Goal: Task Accomplishment & Management: Complete application form

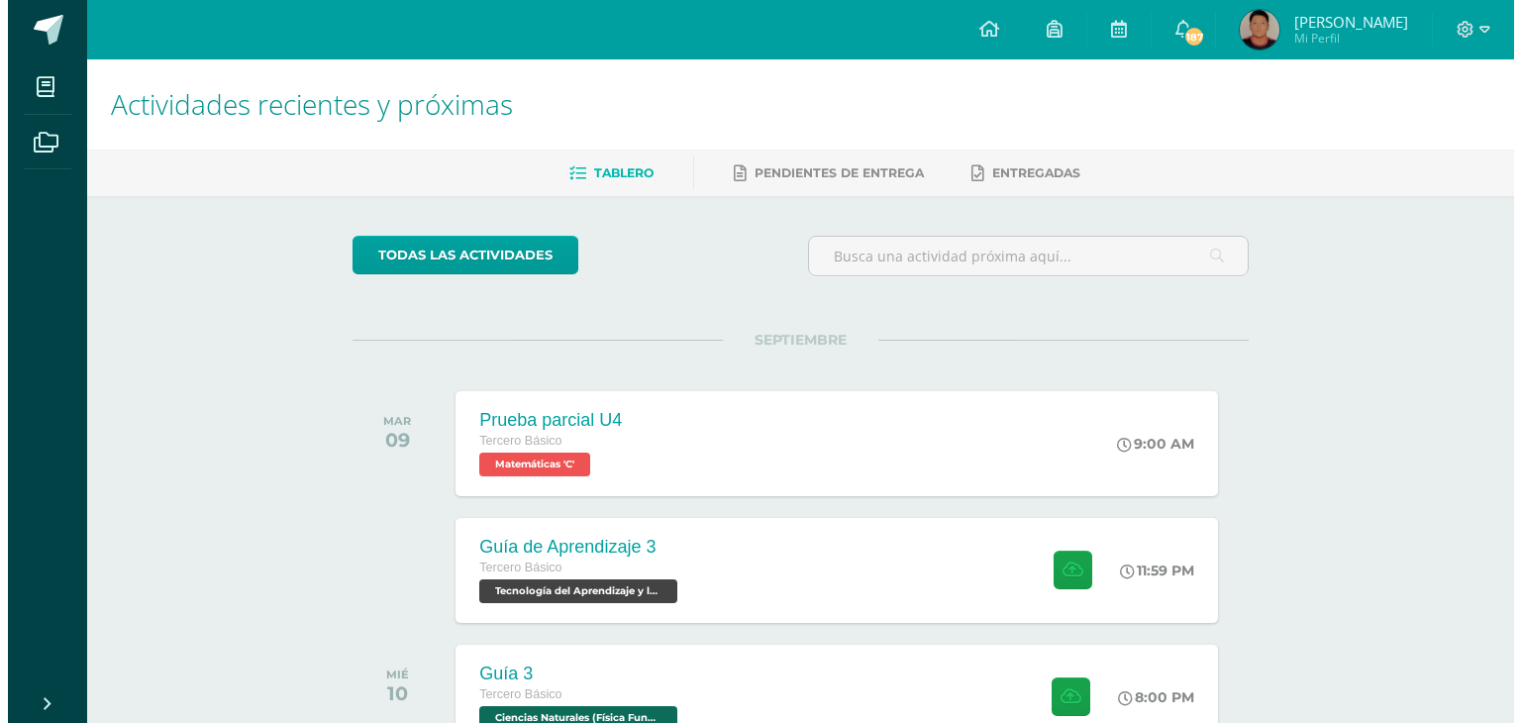
scroll to position [297, 0]
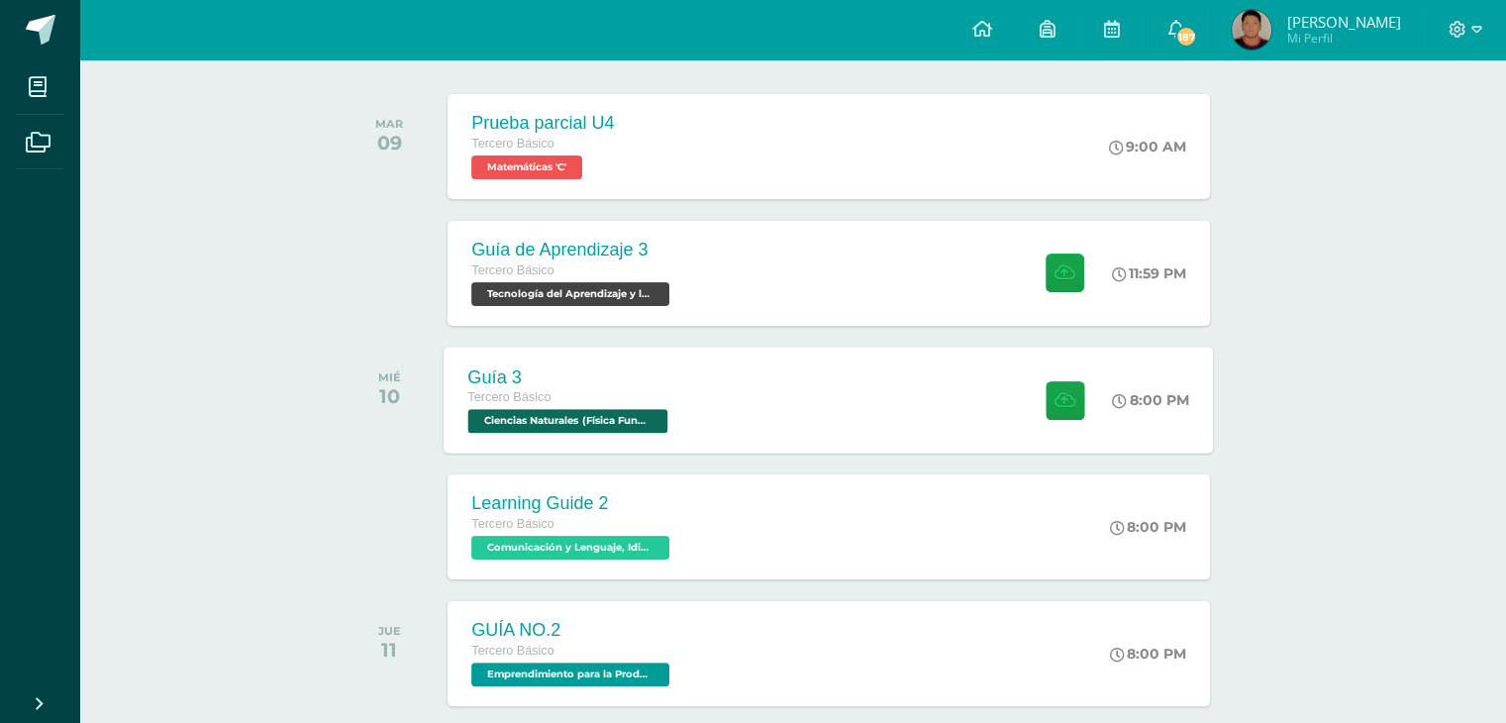
click at [783, 411] on div "Guía 3 Tercero Básico Ciencias Naturales (Física Fundamental) 'C' 8:00 PM Guía …" at bounding box center [829, 400] width 769 height 106
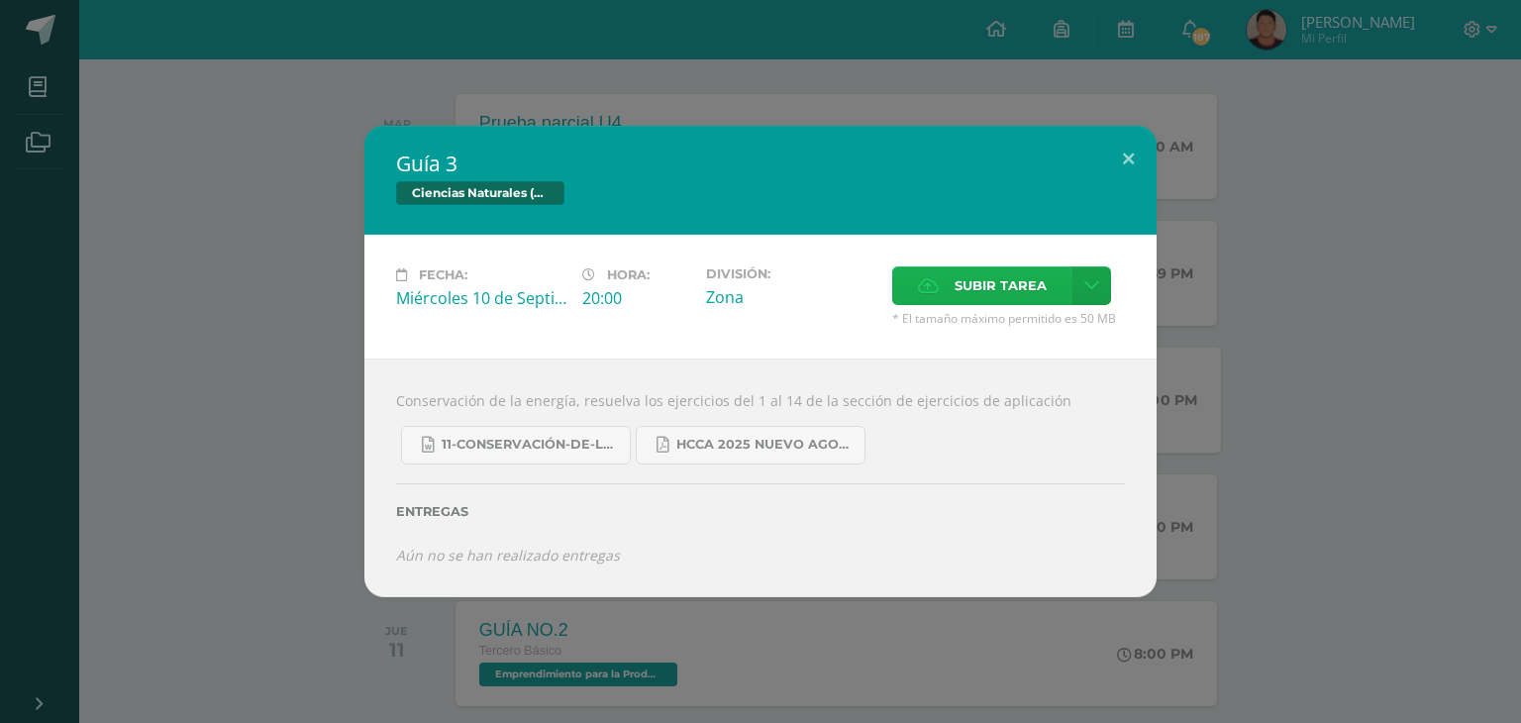
click at [986, 280] on span "Subir tarea" at bounding box center [1000, 285] width 92 height 37
click at [0, 0] on input "Subir tarea" at bounding box center [0, 0] width 0 height 0
click at [1134, 151] on button at bounding box center [1128, 159] width 56 height 67
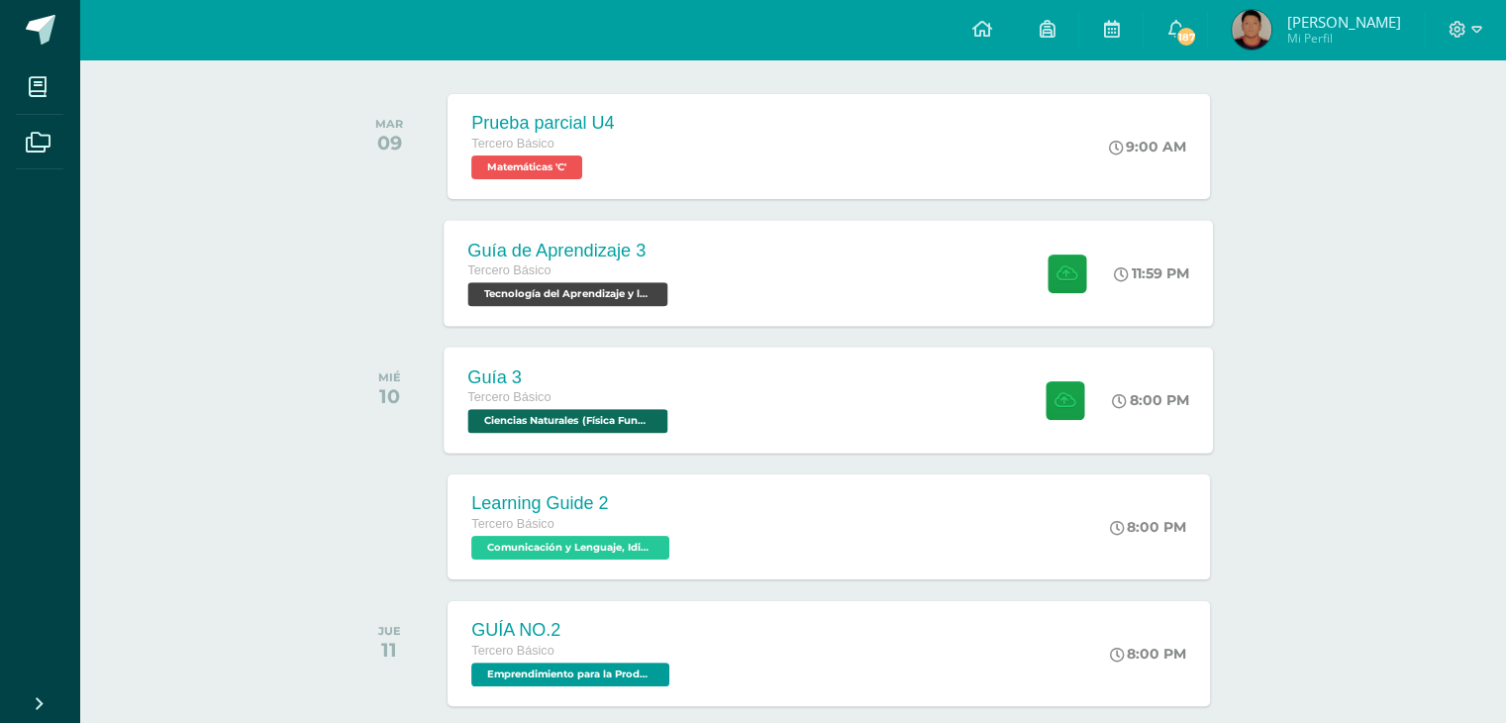
click at [1081, 266] on div at bounding box center [1062, 273] width 97 height 106
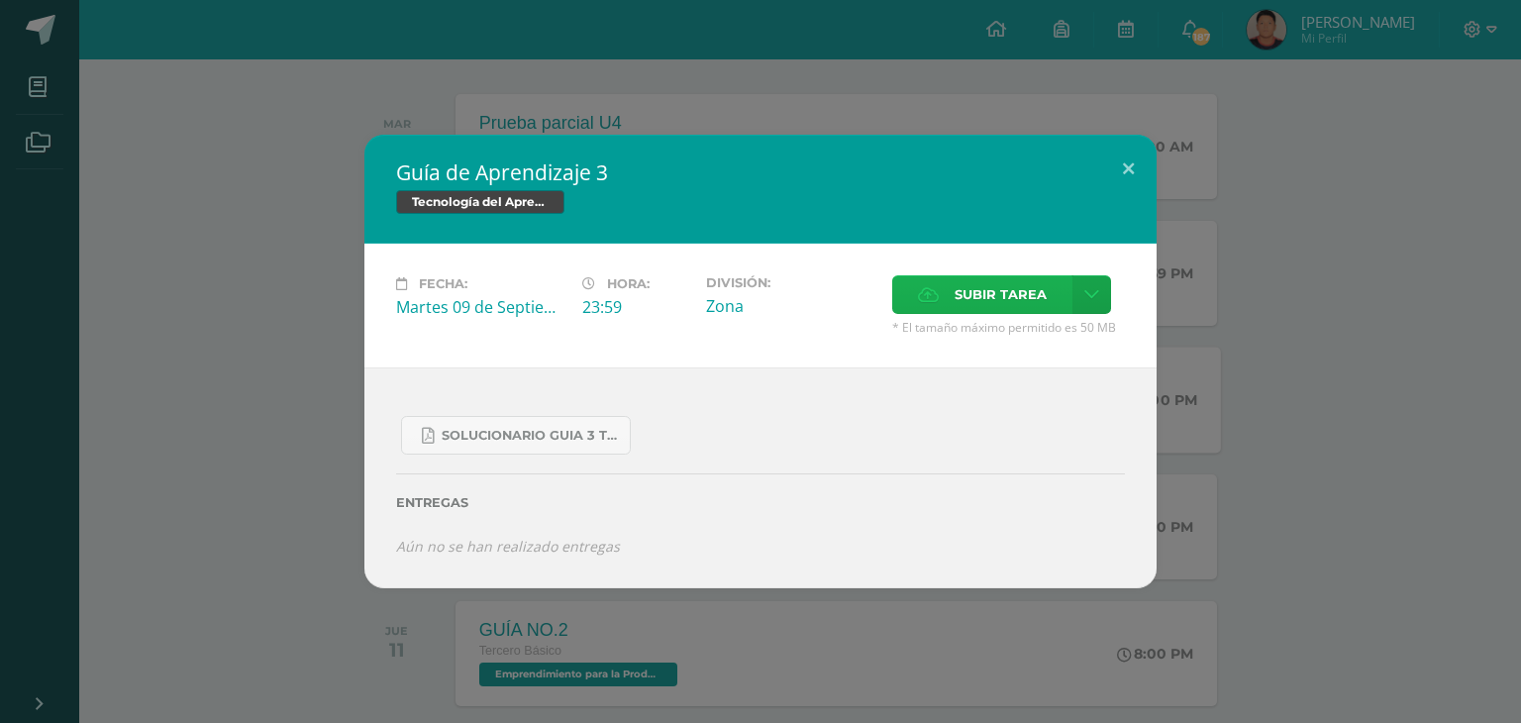
drag, startPoint x: 1030, startPoint y: 297, endPoint x: 1049, endPoint y: 290, distance: 21.0
click at [1049, 290] on label "Subir tarea" at bounding box center [982, 294] width 180 height 39
click at [0, 0] on input "Subir tarea" at bounding box center [0, 0] width 0 height 0
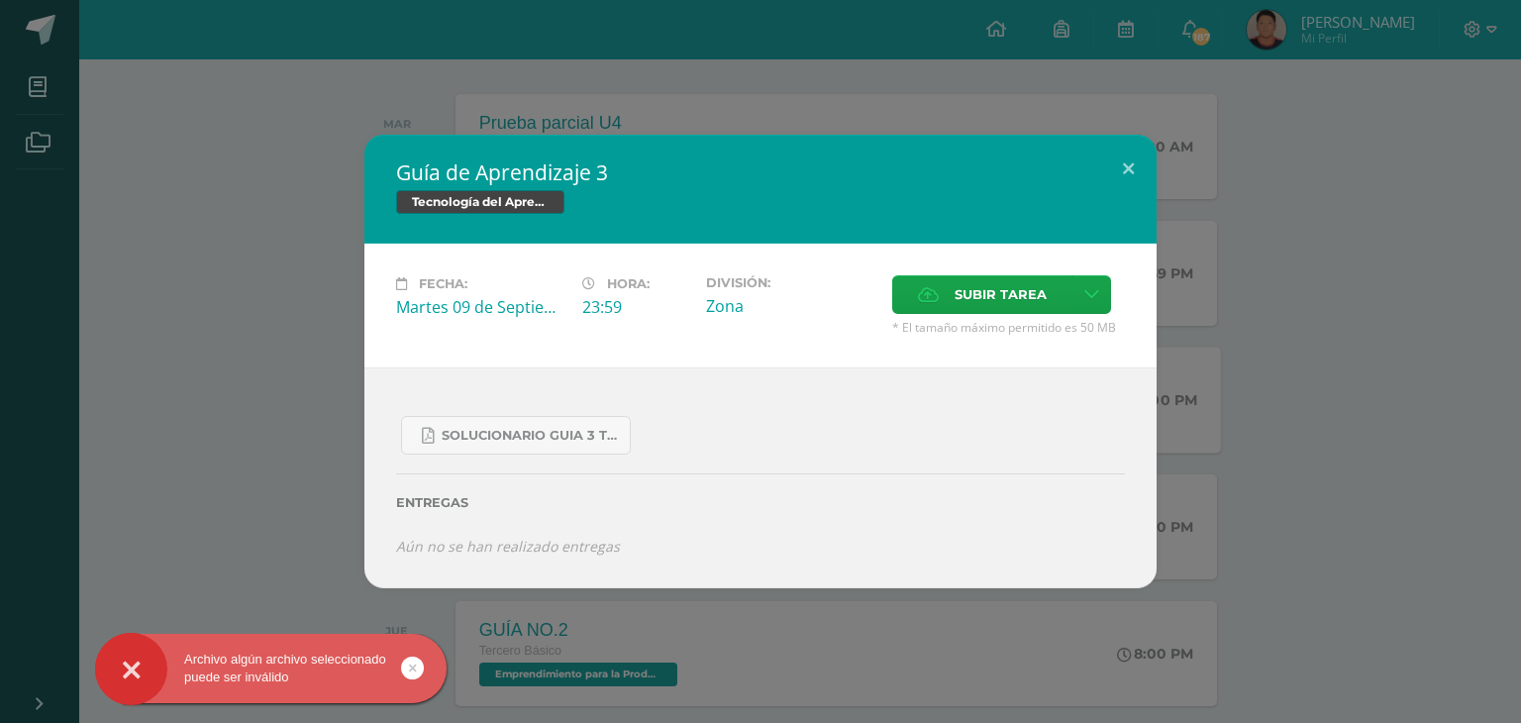
click at [416, 664] on link at bounding box center [412, 667] width 23 height 23
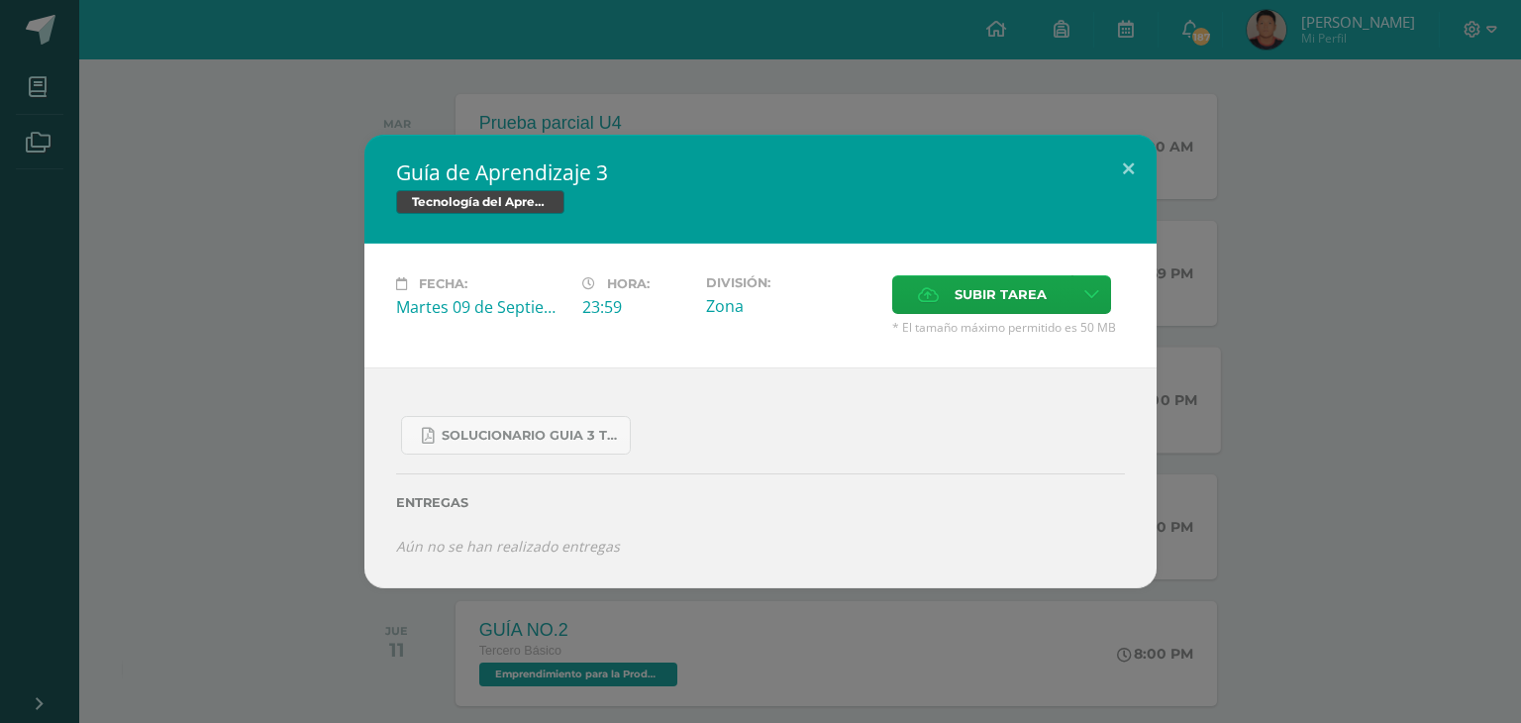
click at [416, 666] on div "Archivo algún archivo seleccionado puede ser inválido" at bounding box center [302, 672] width 361 height 76
click at [955, 296] on span "Subir tarea" at bounding box center [1000, 294] width 92 height 37
click at [0, 0] on input "Subir tarea" at bounding box center [0, 0] width 0 height 0
click at [954, 299] on span "Subir tarea" at bounding box center [1000, 294] width 92 height 37
click at [0, 0] on input "Subir tarea" at bounding box center [0, 0] width 0 height 0
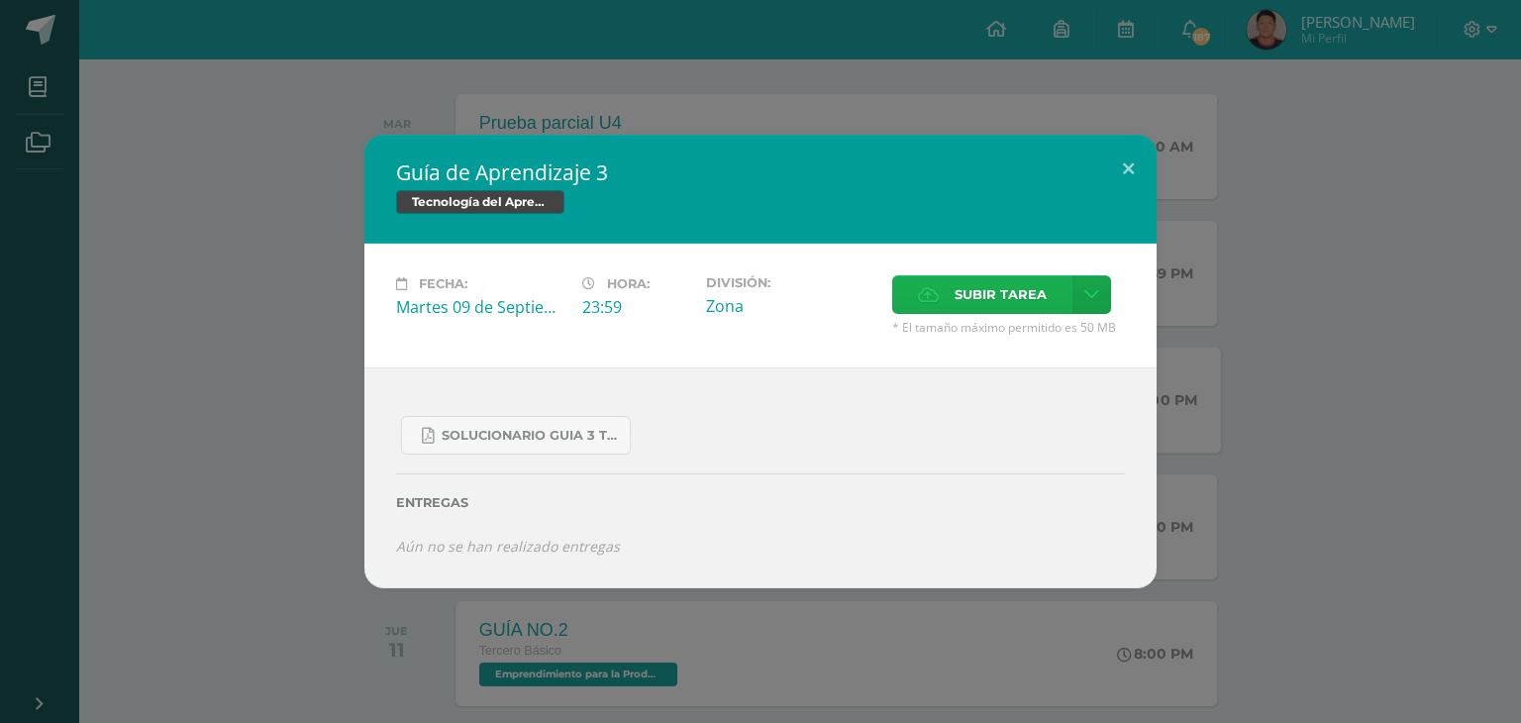
click at [958, 294] on span "Subir tarea" at bounding box center [1000, 294] width 92 height 37
click at [0, 0] on input "Subir tarea" at bounding box center [0, 0] width 0 height 0
click at [966, 298] on span "Subir tarea" at bounding box center [1000, 294] width 92 height 37
click at [0, 0] on input "Subir tarea" at bounding box center [0, 0] width 0 height 0
click at [1130, 163] on button at bounding box center [1128, 168] width 56 height 67
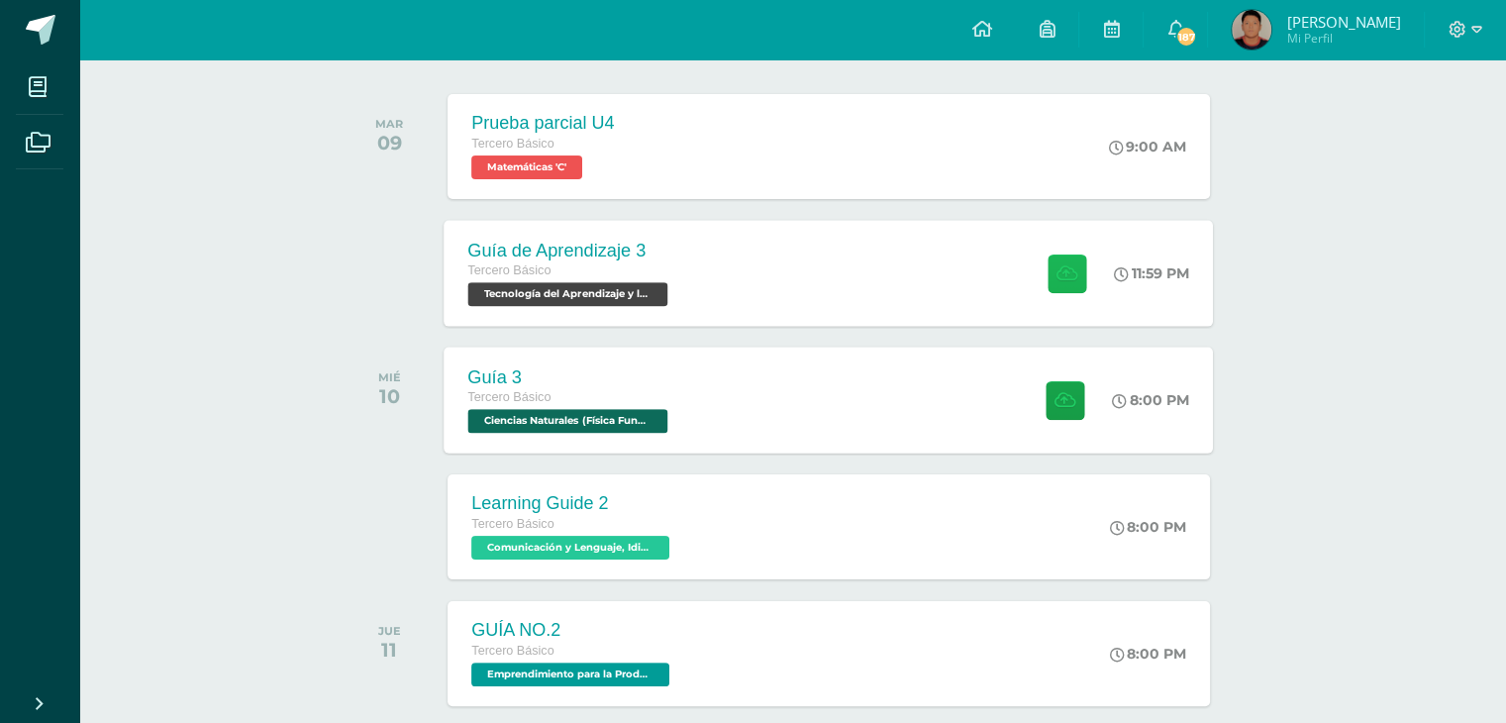
click at [1053, 281] on button at bounding box center [1067, 272] width 39 height 39
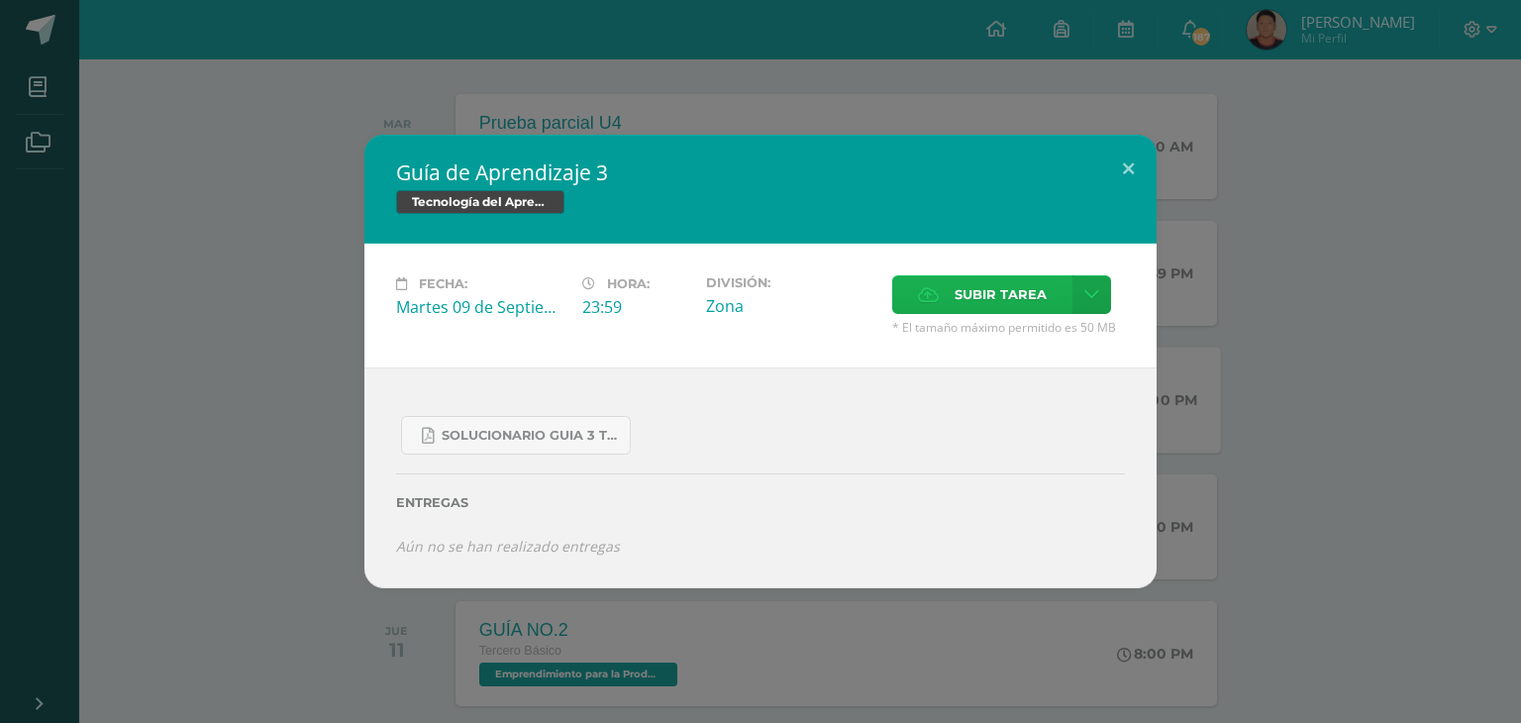
click at [1017, 291] on span "Subir tarea" at bounding box center [1000, 294] width 92 height 37
click at [0, 0] on input "Subir tarea" at bounding box center [0, 0] width 0 height 0
click at [938, 304] on label "Subir tarea" at bounding box center [982, 294] width 180 height 39
click at [0, 0] on input "Subir tarea" at bounding box center [0, 0] width 0 height 0
click at [1099, 298] on link at bounding box center [1091, 294] width 39 height 39
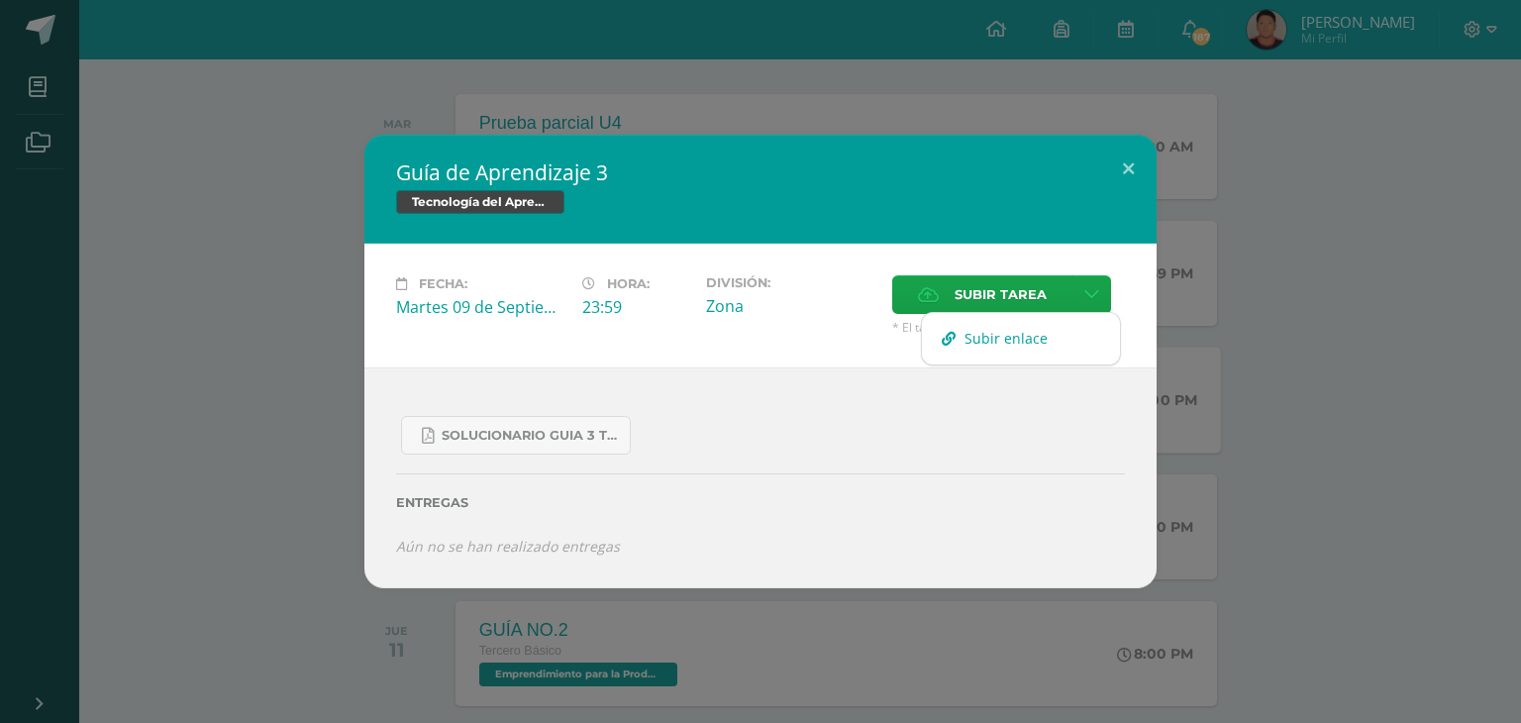
click at [1029, 342] on span "Subir enlace" at bounding box center [1005, 338] width 83 height 19
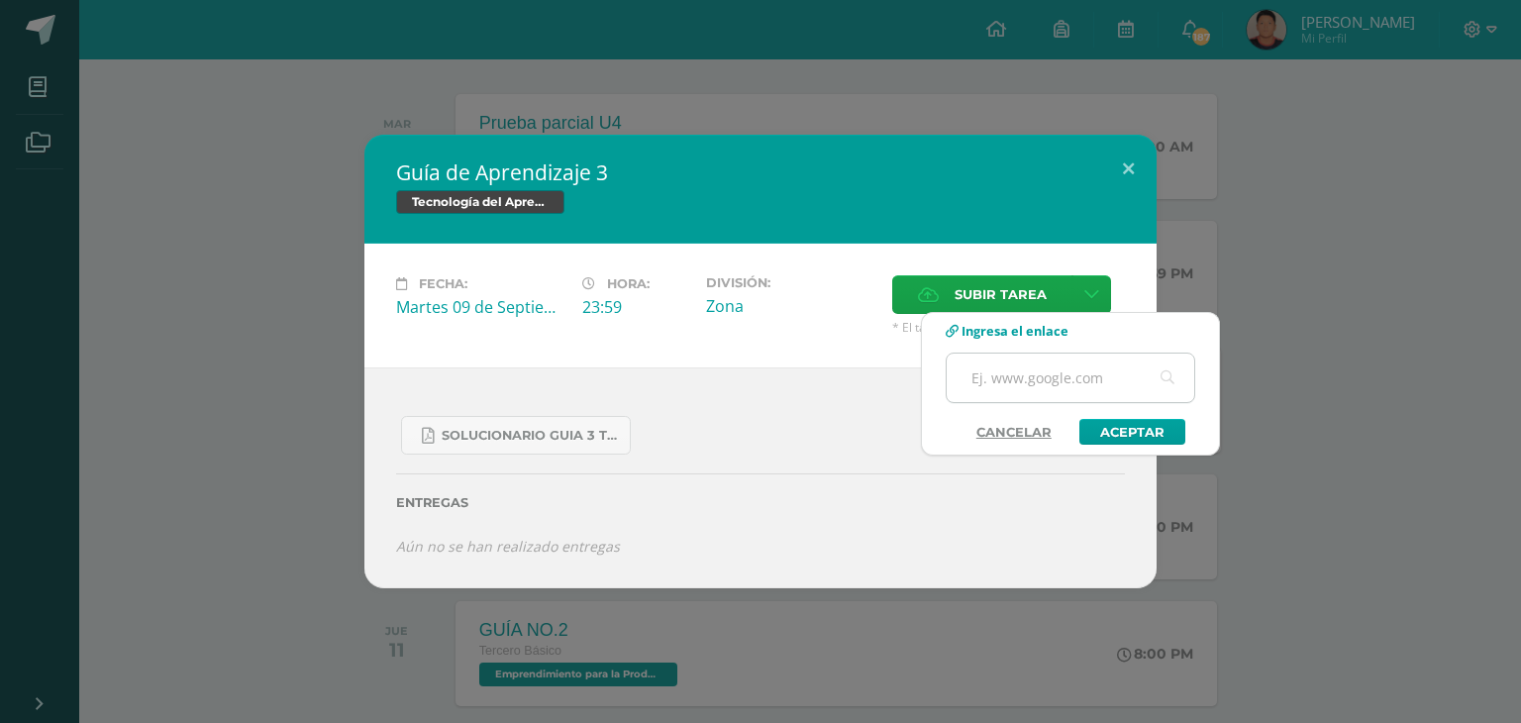
click at [1010, 379] on input "text" at bounding box center [1071, 377] width 248 height 49
paste input "file:///C:/Users/lopez/Videos/Grabaciones%20de%20pantalla/Juan%20Fernando%20L%C…"
type input "file:///C:/Users/lopez/Videos/Grabaciones%20de%20pantalla/Juan%20Fernando%20L%C…"
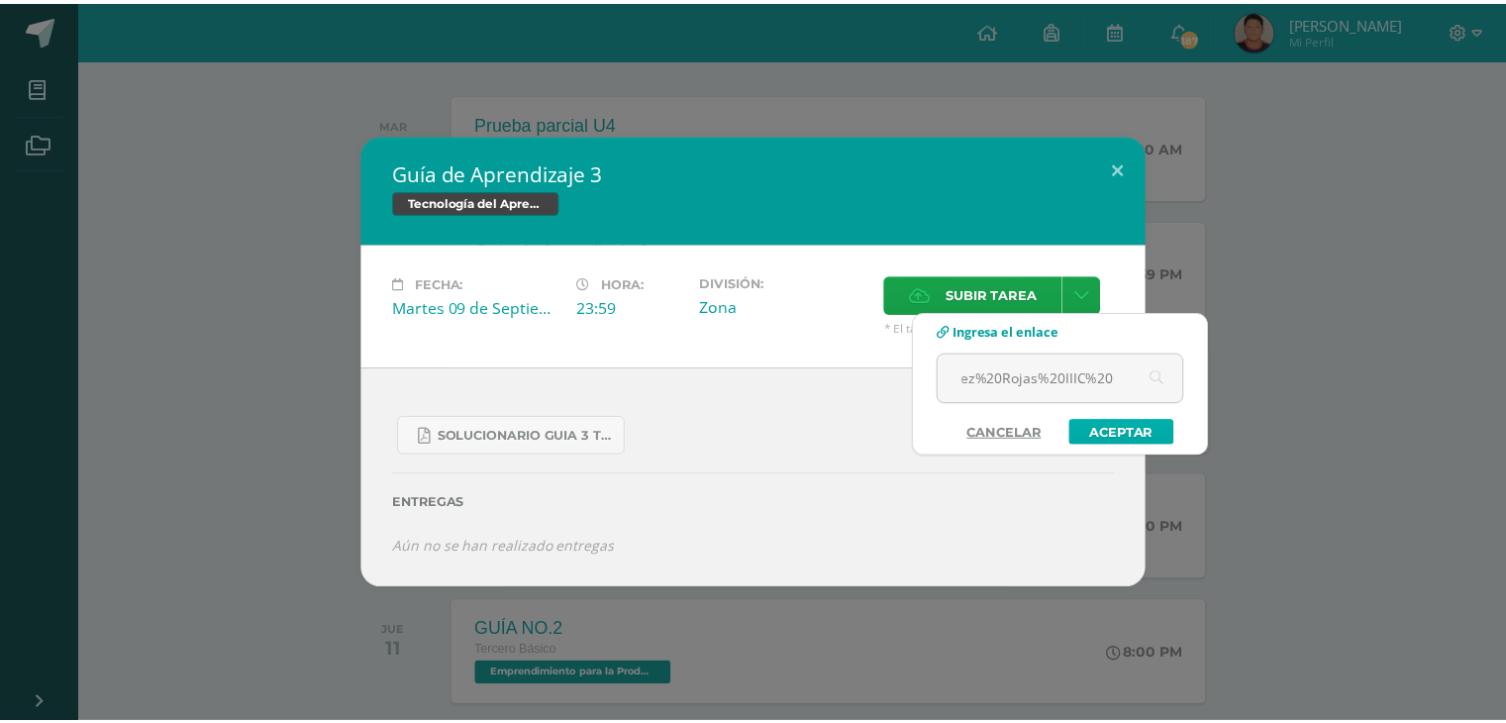
scroll to position [0, 0]
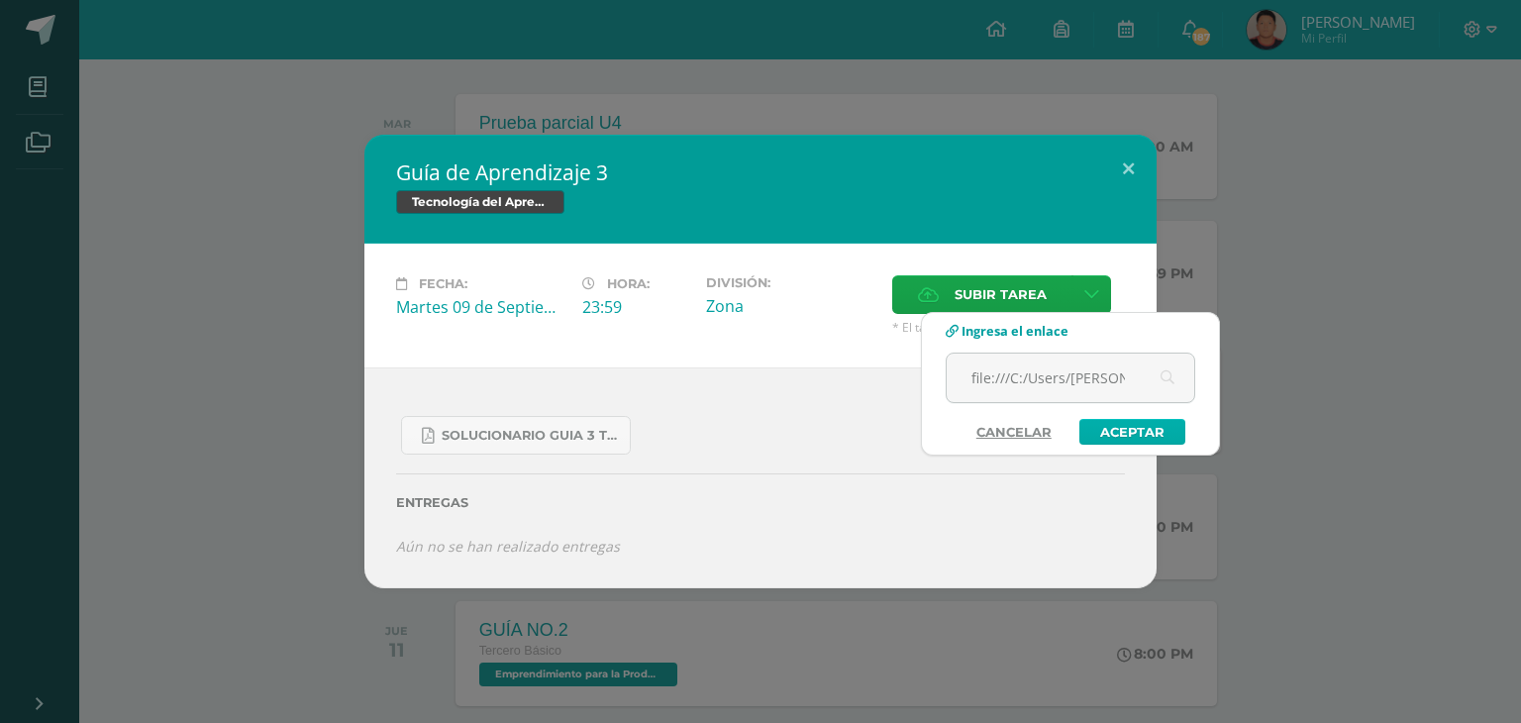
click at [1101, 430] on link "Aceptar" at bounding box center [1132, 432] width 106 height 26
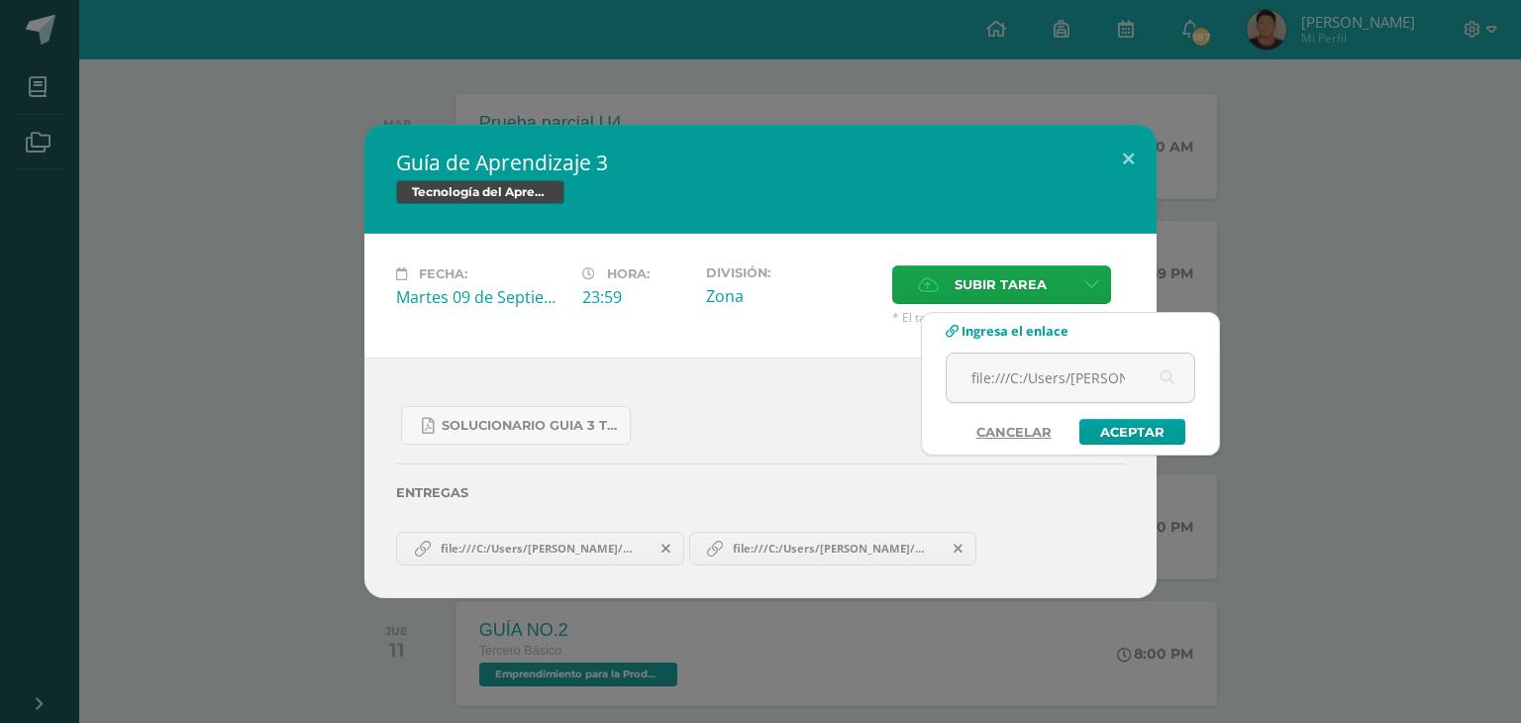
click at [663, 544] on icon at bounding box center [665, 549] width 9 height 14
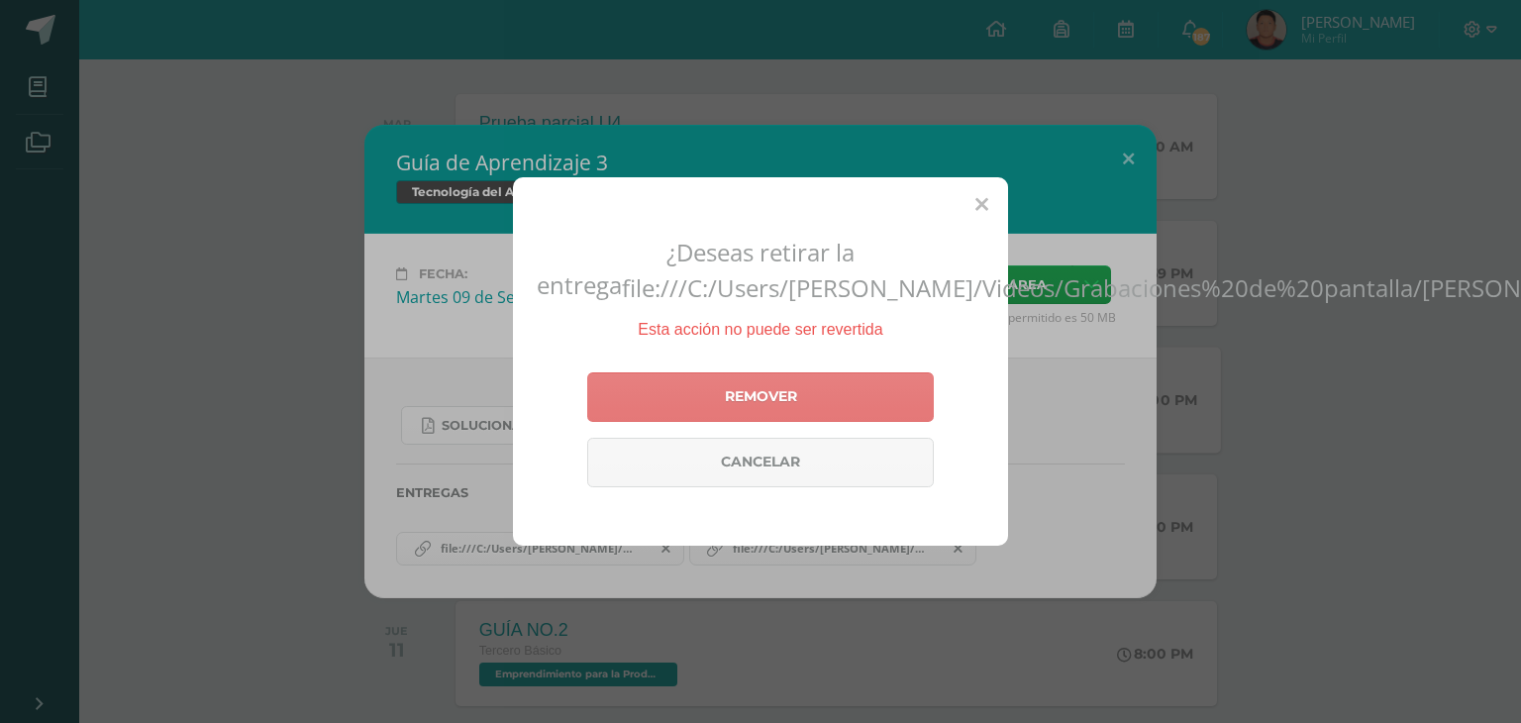
click at [693, 413] on link "Remover" at bounding box center [760, 397] width 347 height 50
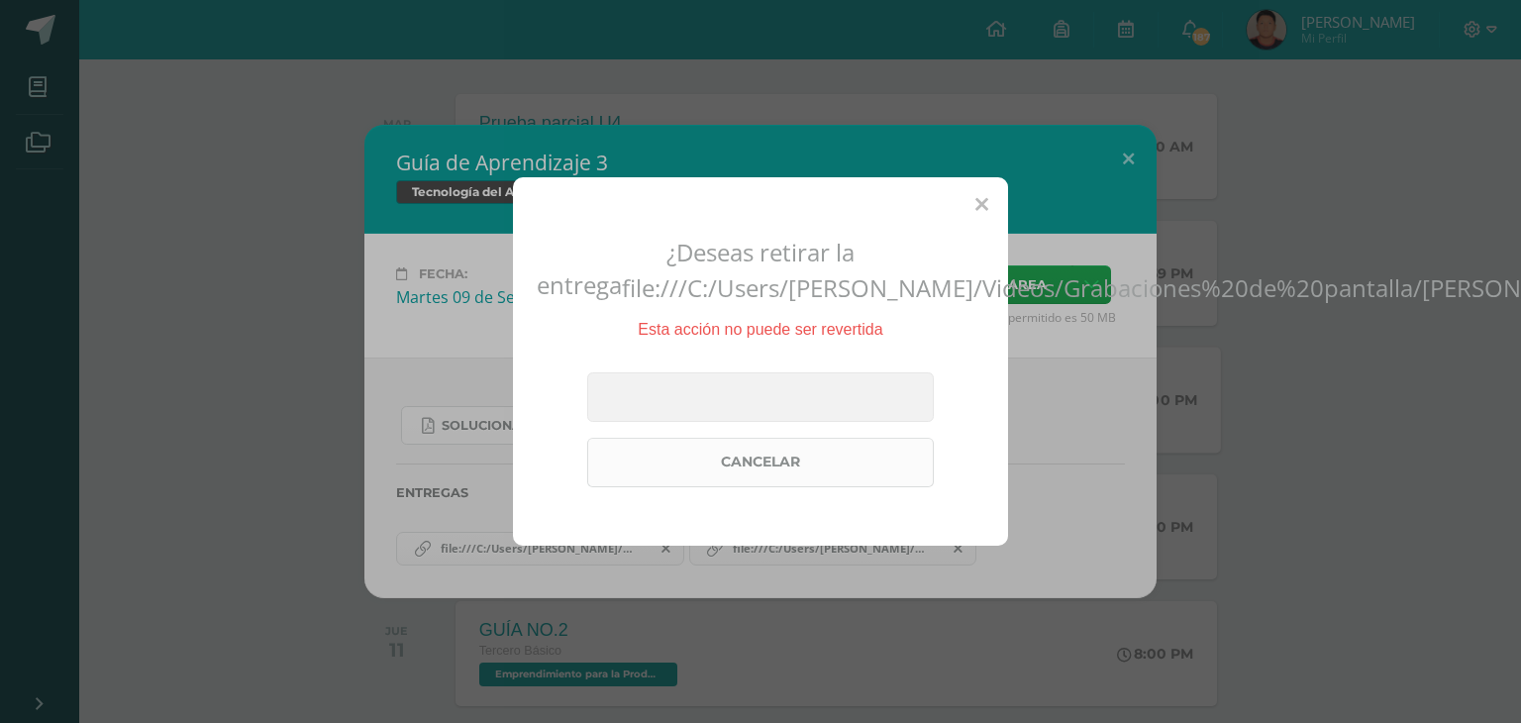
click at [833, 449] on link "Cancelar" at bounding box center [760, 463] width 347 height 50
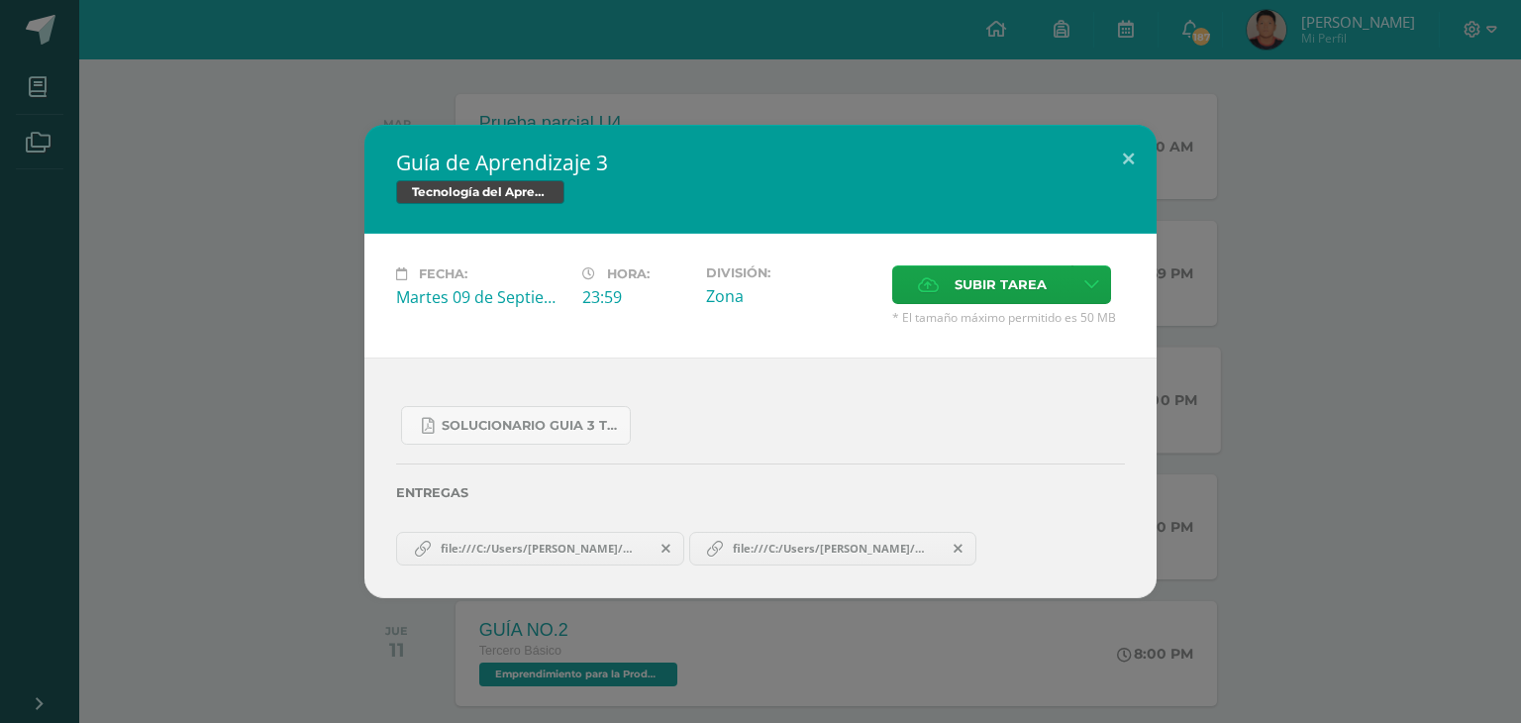
click at [667, 538] on span at bounding box center [666, 549] width 34 height 22
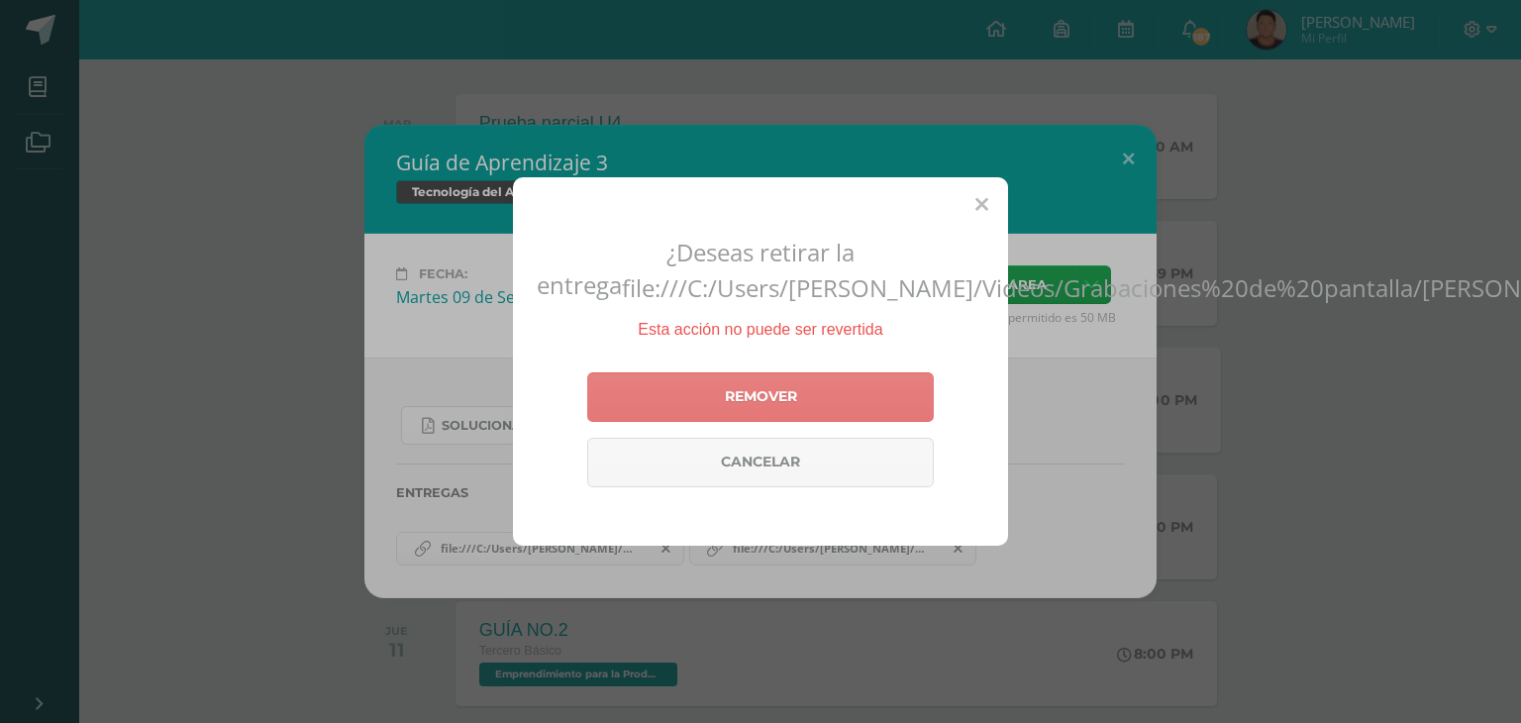
click at [760, 402] on link "Remover" at bounding box center [760, 397] width 347 height 50
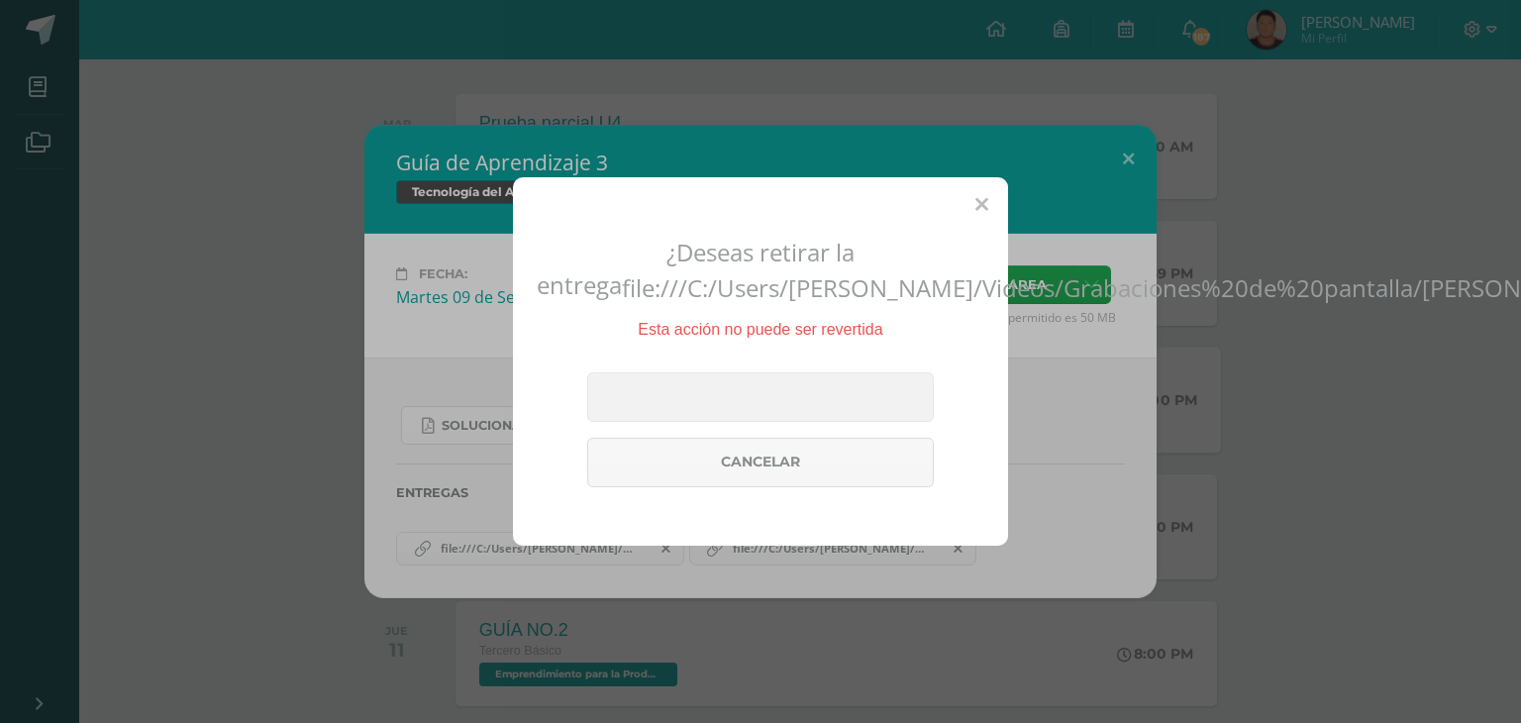
click at [978, 202] on icon at bounding box center [981, 205] width 13 height 21
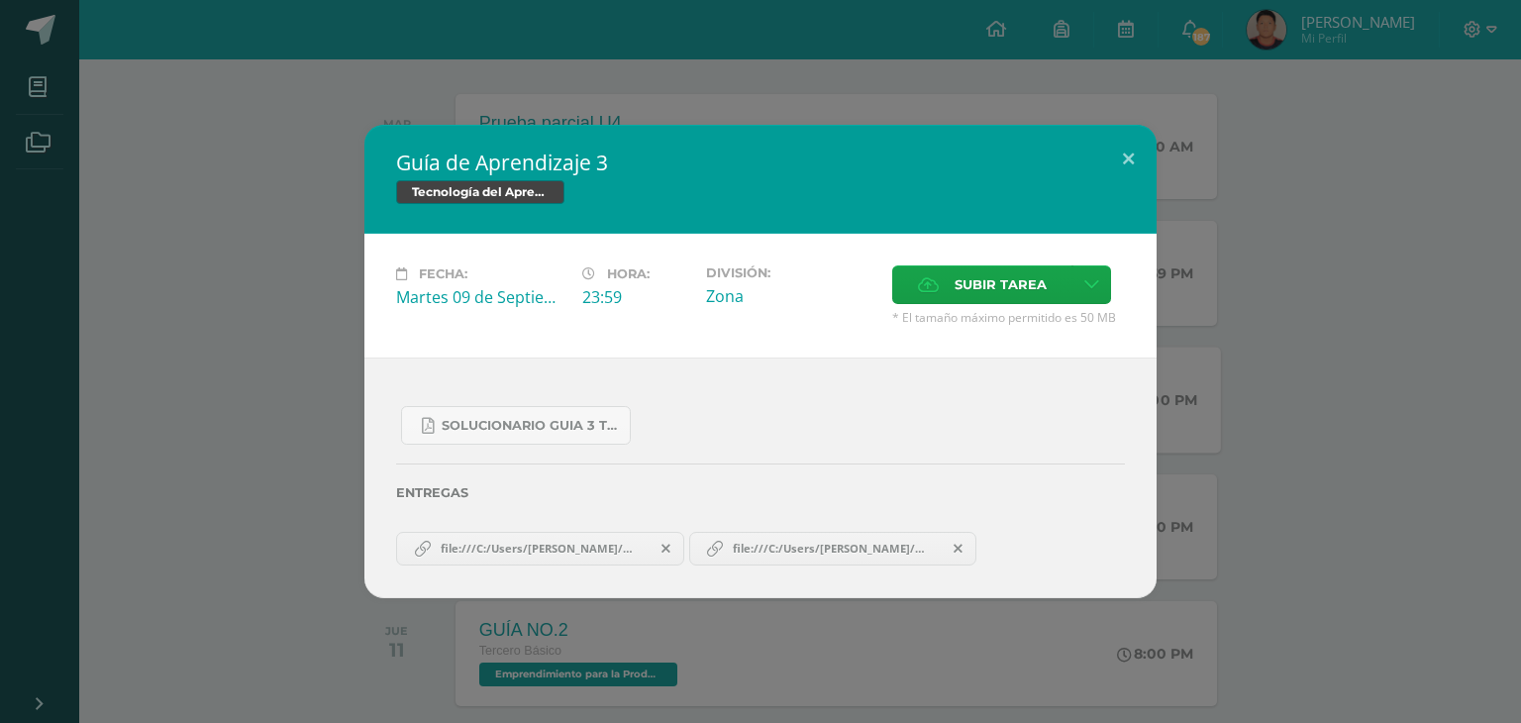
click at [750, 549] on span "file:///C:/Users/lopez/Videos/Grabaciones%20de%20pantalla/Juan%20Fernando%20L%C…" at bounding box center [832, 549] width 218 height 16
click at [751, 549] on span "file:///C:/Users/lopez/Videos/Grabaciones%20de%20pantalla/Juan%20Fernando%20L%C…" at bounding box center [832, 549] width 218 height 16
click at [630, 546] on span "file:///C:/Users/lopez/Videos/Grabaciones%20de%20pantalla/Juan%20Fernando%20L%C…" at bounding box center [540, 549] width 218 height 16
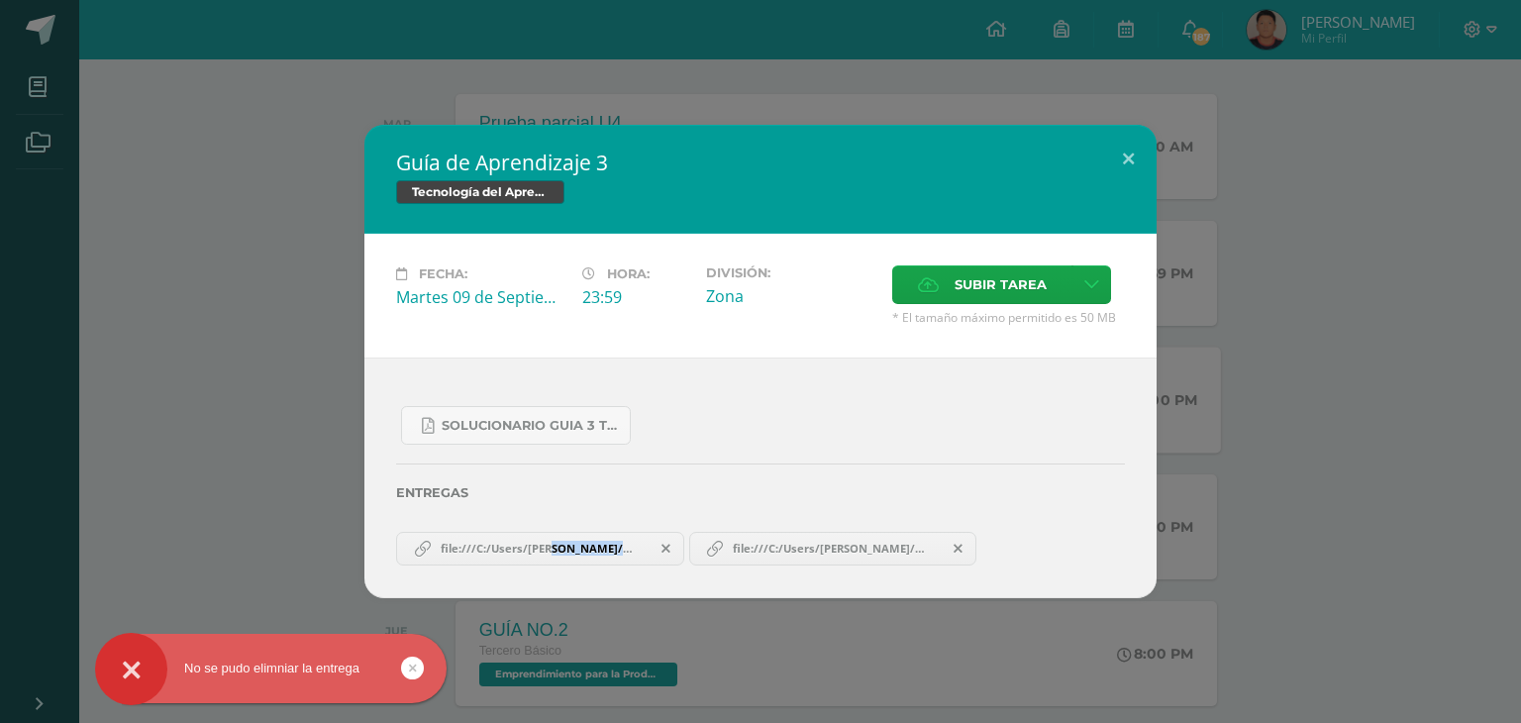
drag, startPoint x: 438, startPoint y: 549, endPoint x: 680, endPoint y: 552, distance: 242.6
click at [680, 552] on link "file:///C:/Users/lopez/Videos/Grabaciones%20de%20pantalla/Juan%20Fernando%20L%C…" at bounding box center [540, 549] width 288 height 34
click at [412, 665] on icon at bounding box center [413, 667] width 8 height 23
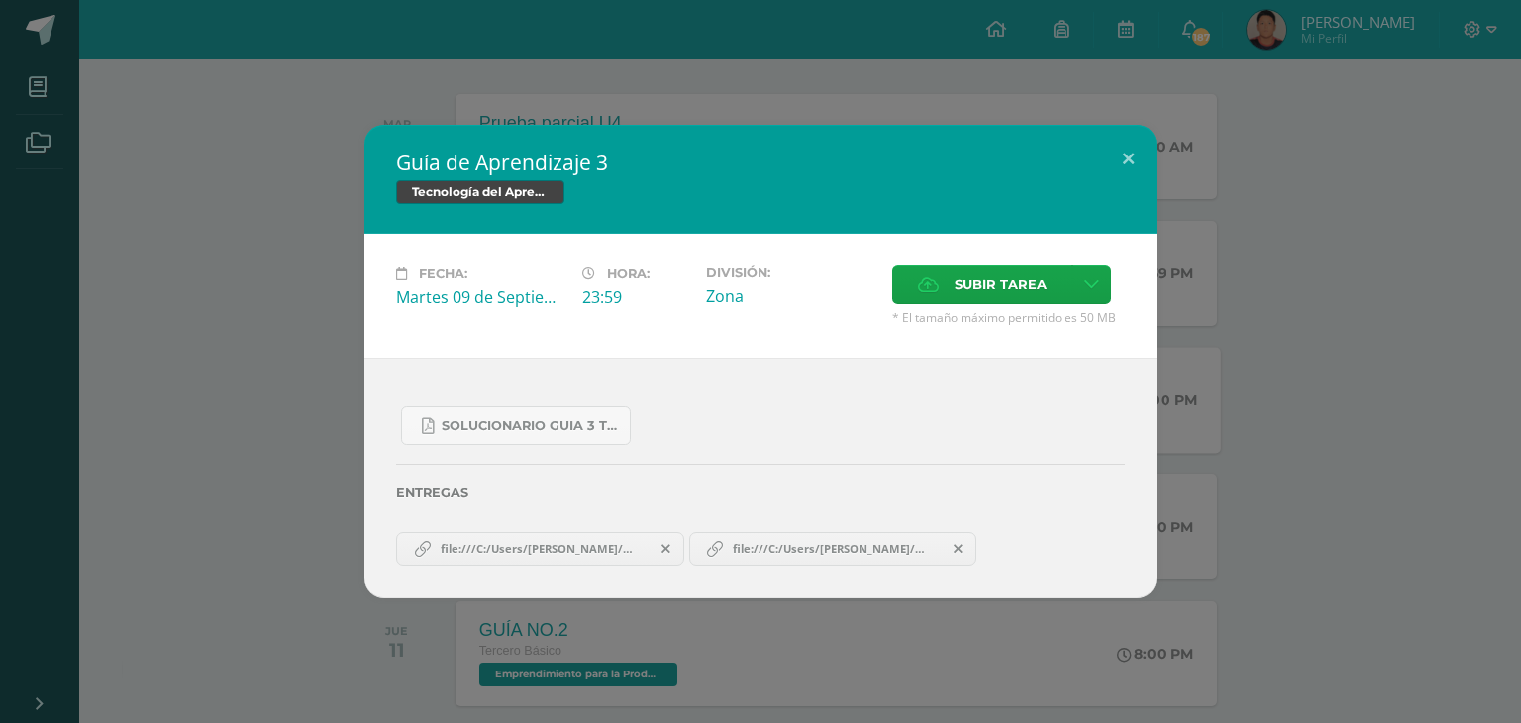
click at [663, 551] on icon at bounding box center [665, 549] width 9 height 14
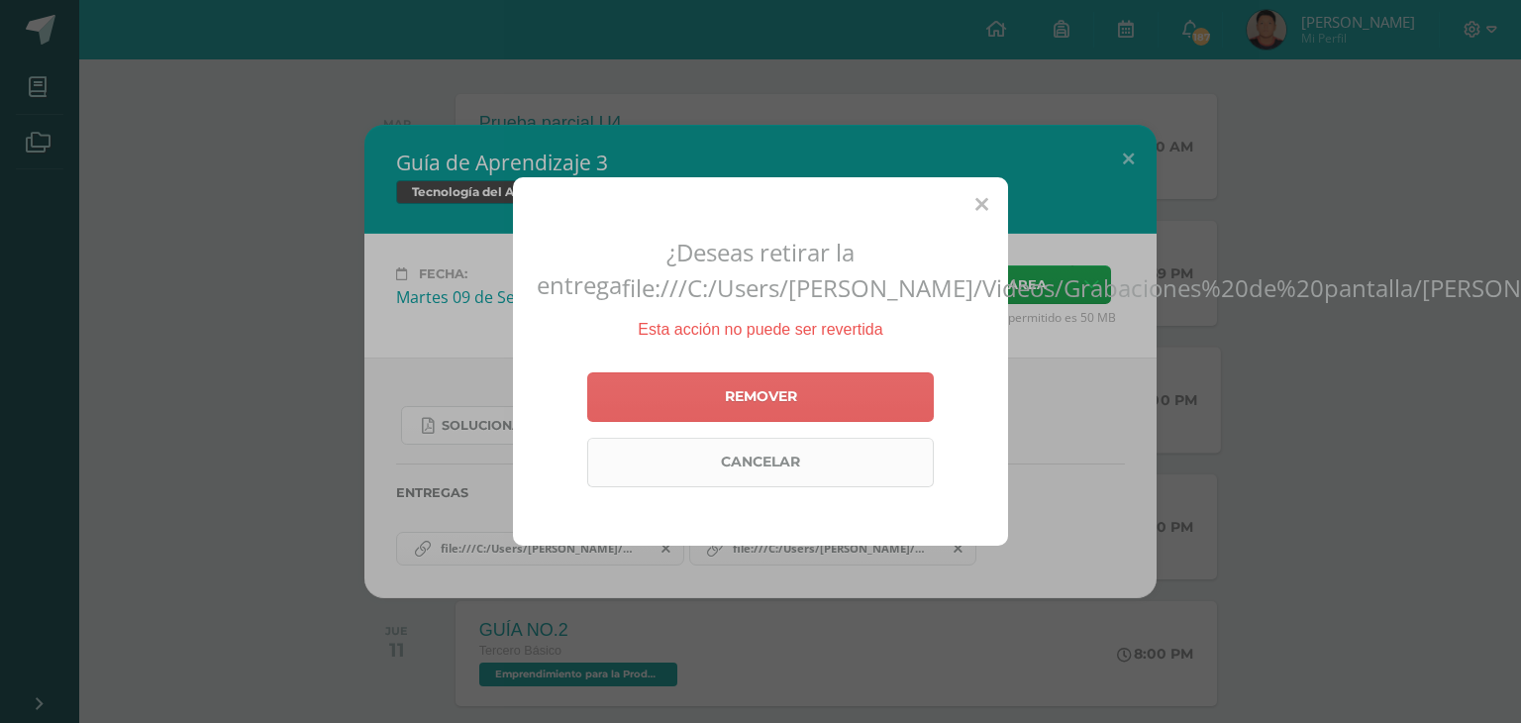
click at [732, 468] on link "Cancelar" at bounding box center [760, 463] width 347 height 50
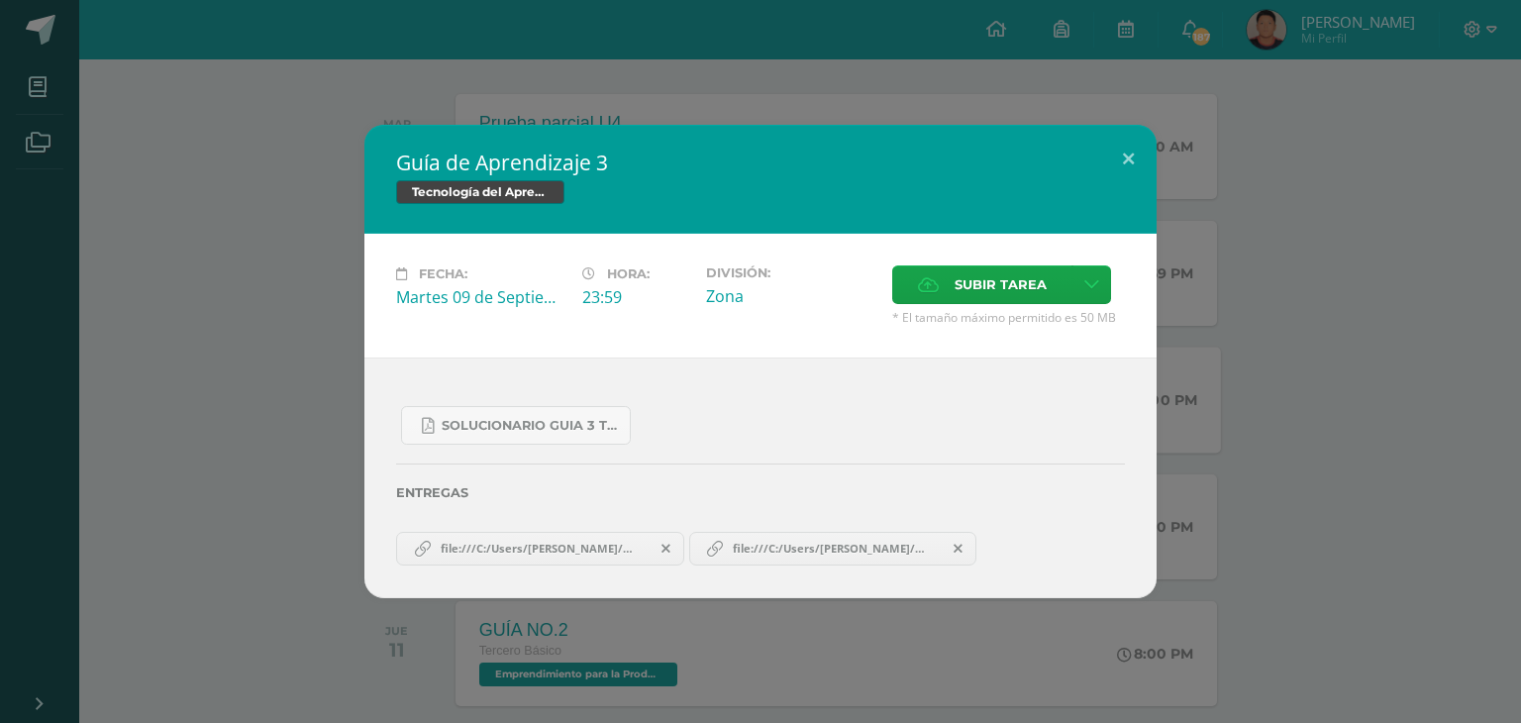
click at [960, 544] on icon at bounding box center [957, 549] width 9 height 14
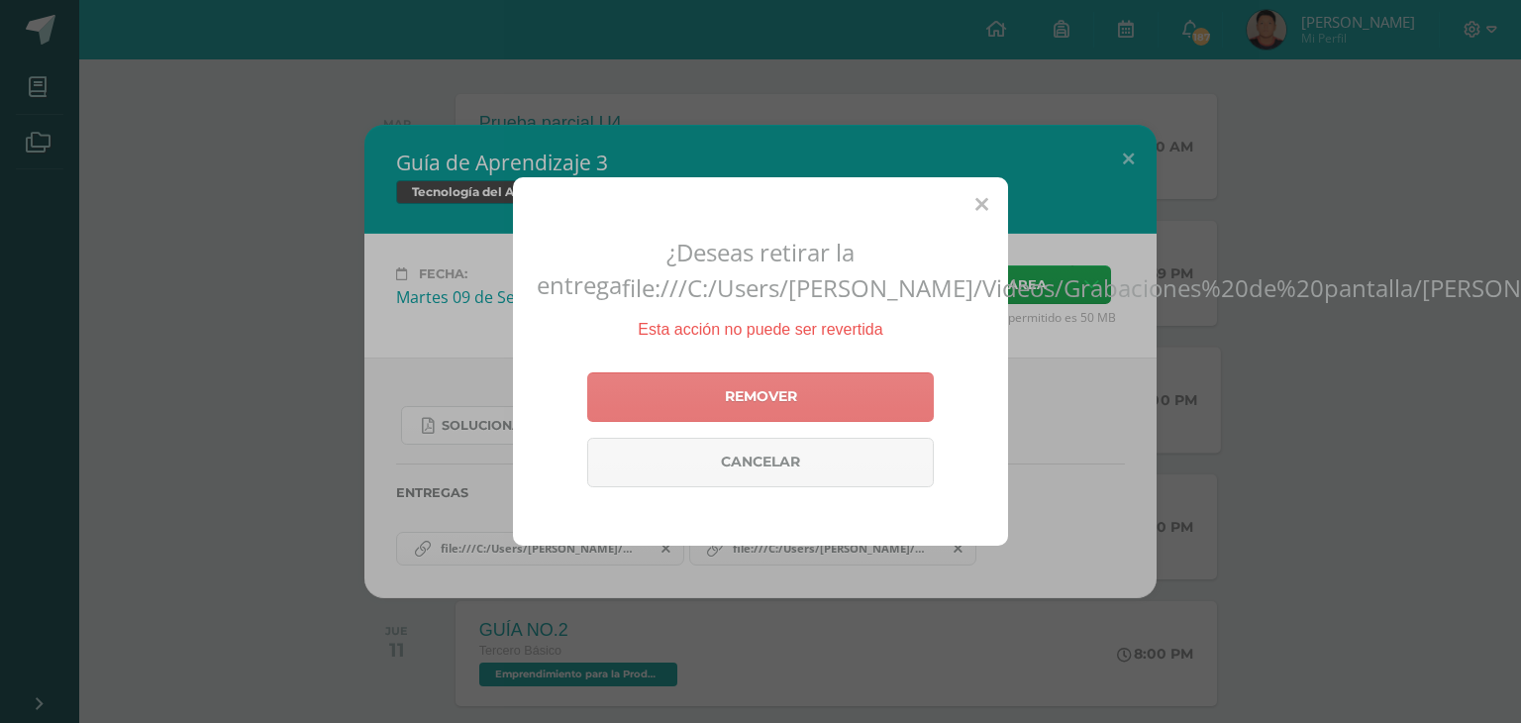
click at [867, 413] on link "Remover" at bounding box center [760, 397] width 347 height 50
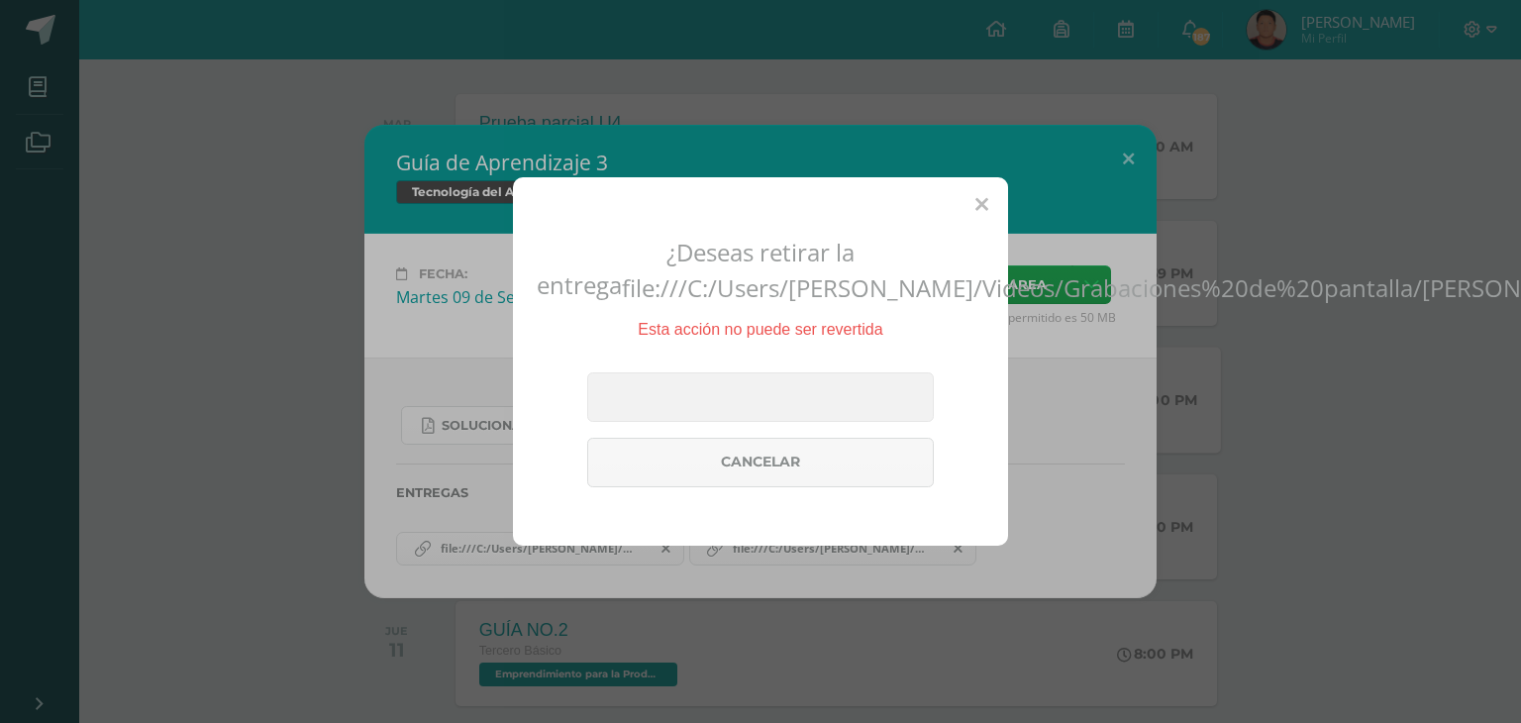
click at [978, 202] on icon at bounding box center [981, 205] width 13 height 21
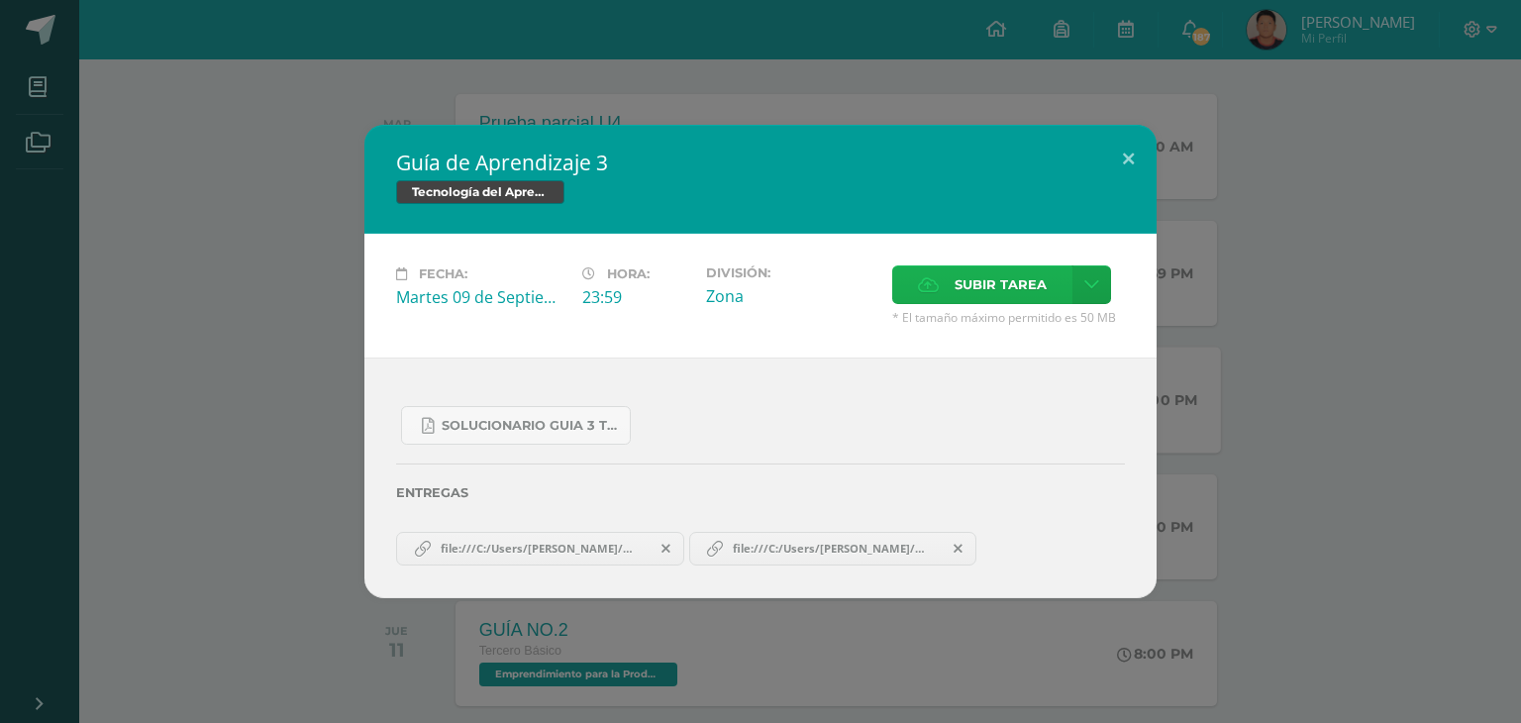
click at [1016, 296] on span "Subir tarea" at bounding box center [1000, 284] width 92 height 37
click at [0, 0] on input "Subir tarea" at bounding box center [0, 0] width 0 height 0
click at [1133, 148] on button at bounding box center [1128, 158] width 56 height 67
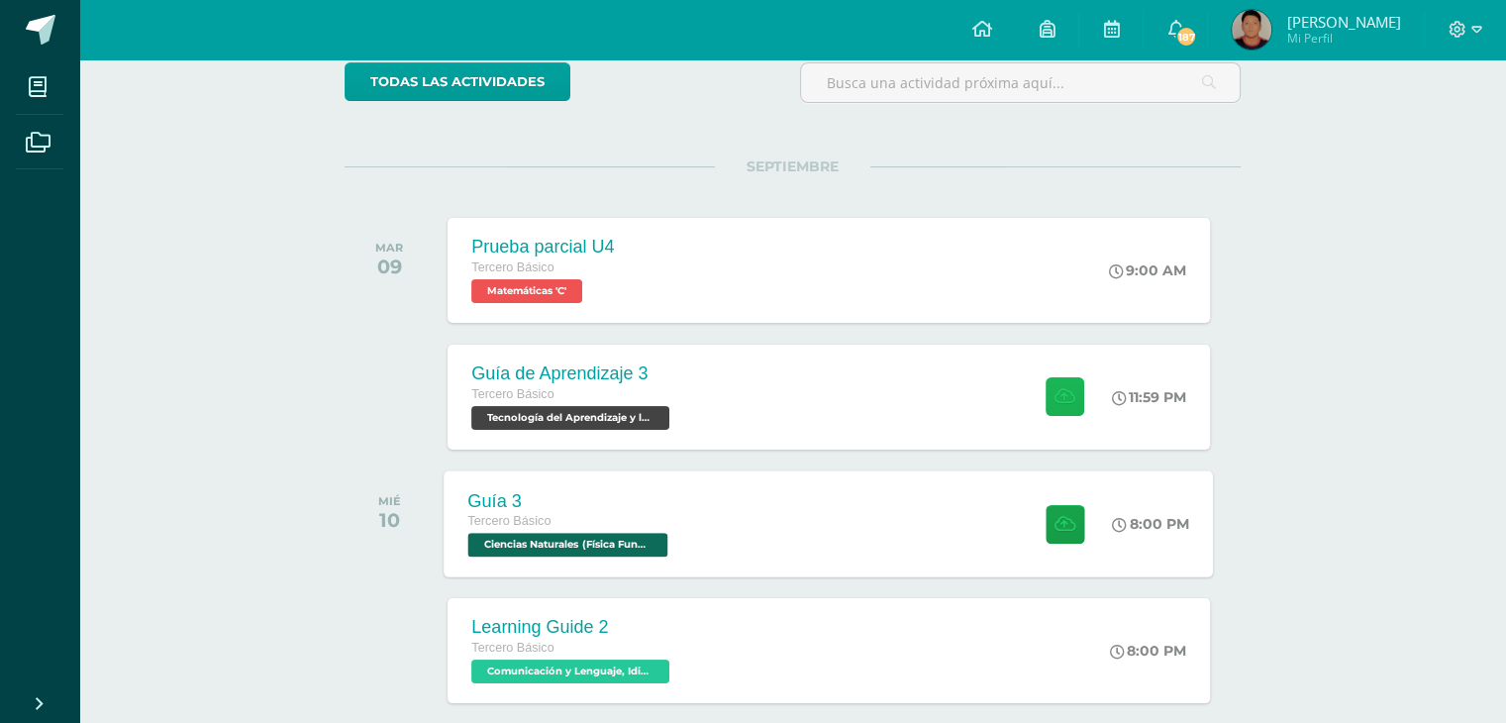
scroll to position [99, 0]
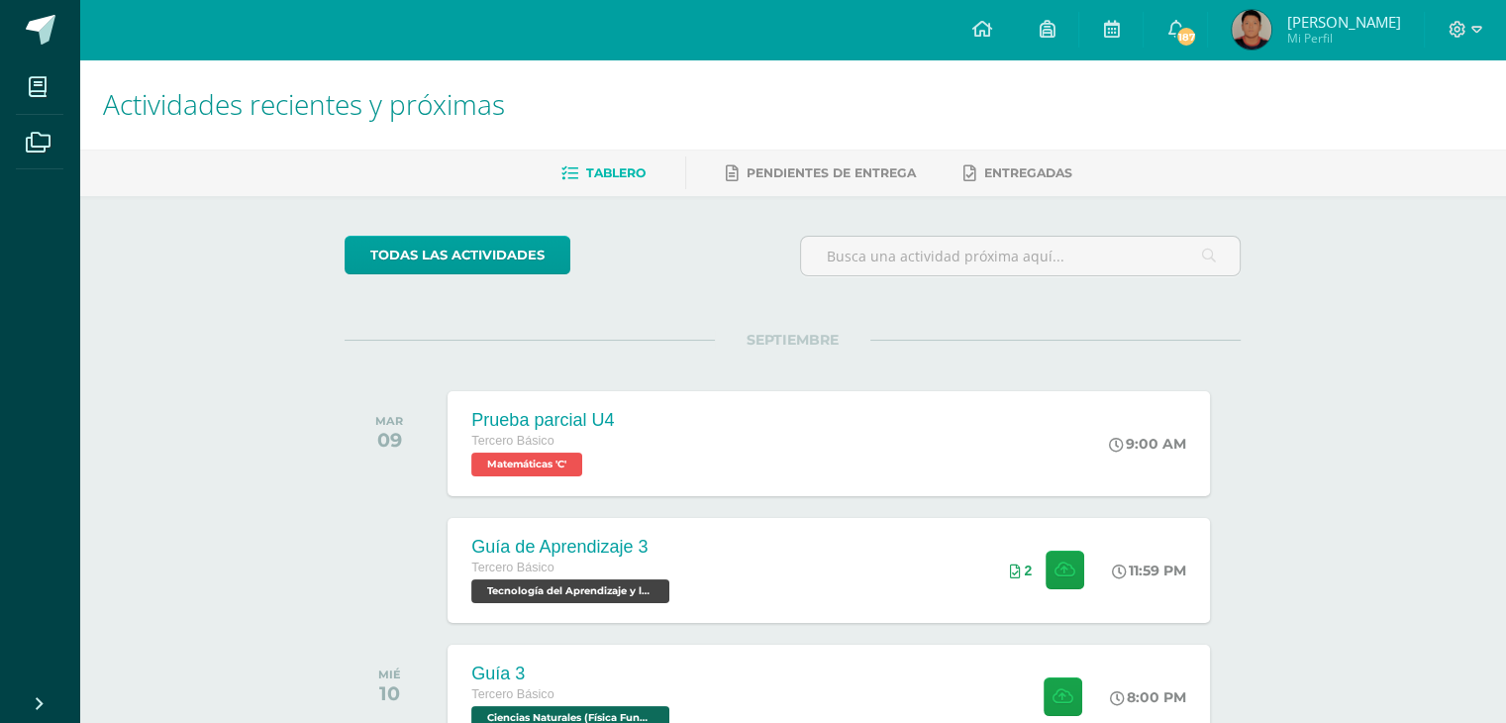
click at [1368, 258] on div "Actividades recientes y próximas Tablero Pendientes de entrega Entregadas todas…" at bounding box center [792, 656] width 1427 height 1195
click at [859, 565] on div "Guía de Aprendizaje 3 Tercero Básico Tecnología del Aprendizaje y la Comunicaci…" at bounding box center [829, 570] width 769 height 106
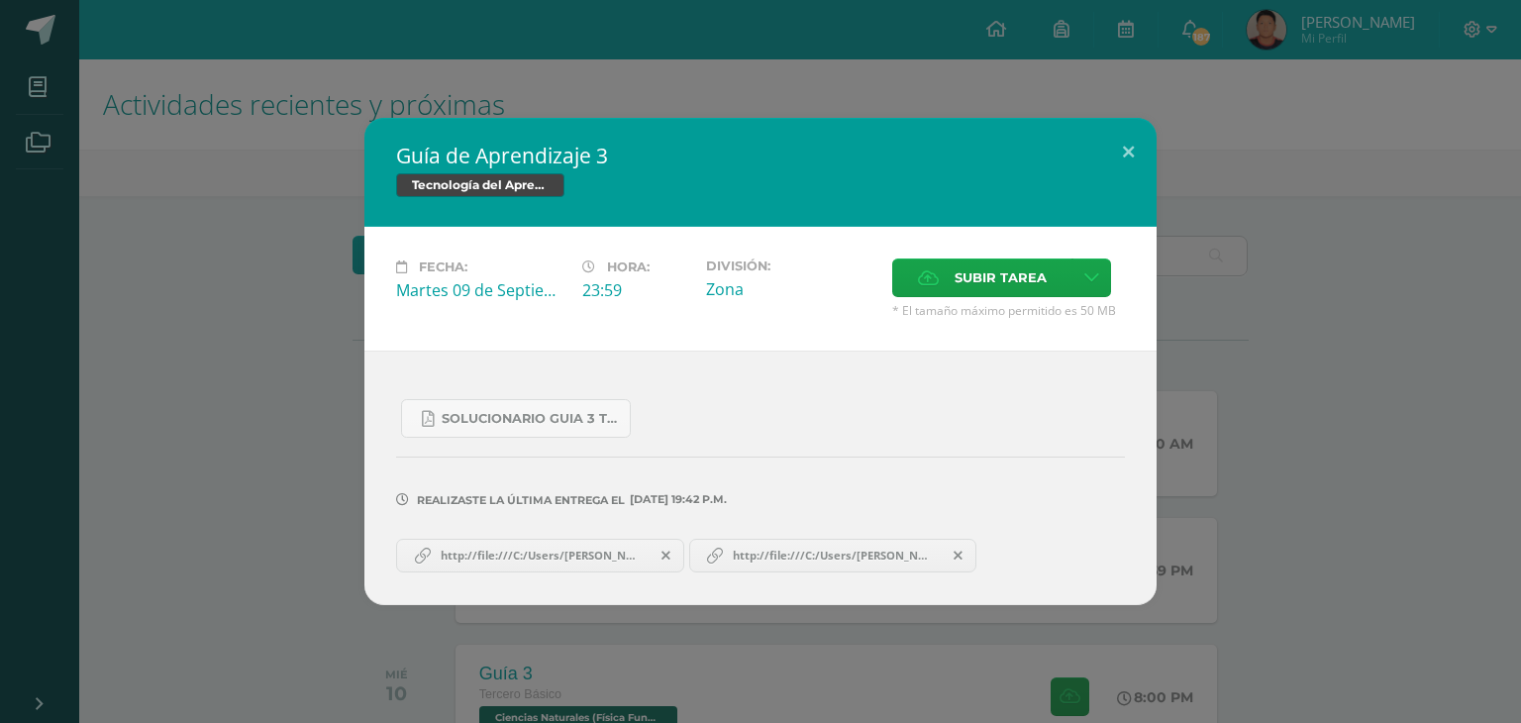
click at [665, 551] on icon at bounding box center [665, 556] width 9 height 14
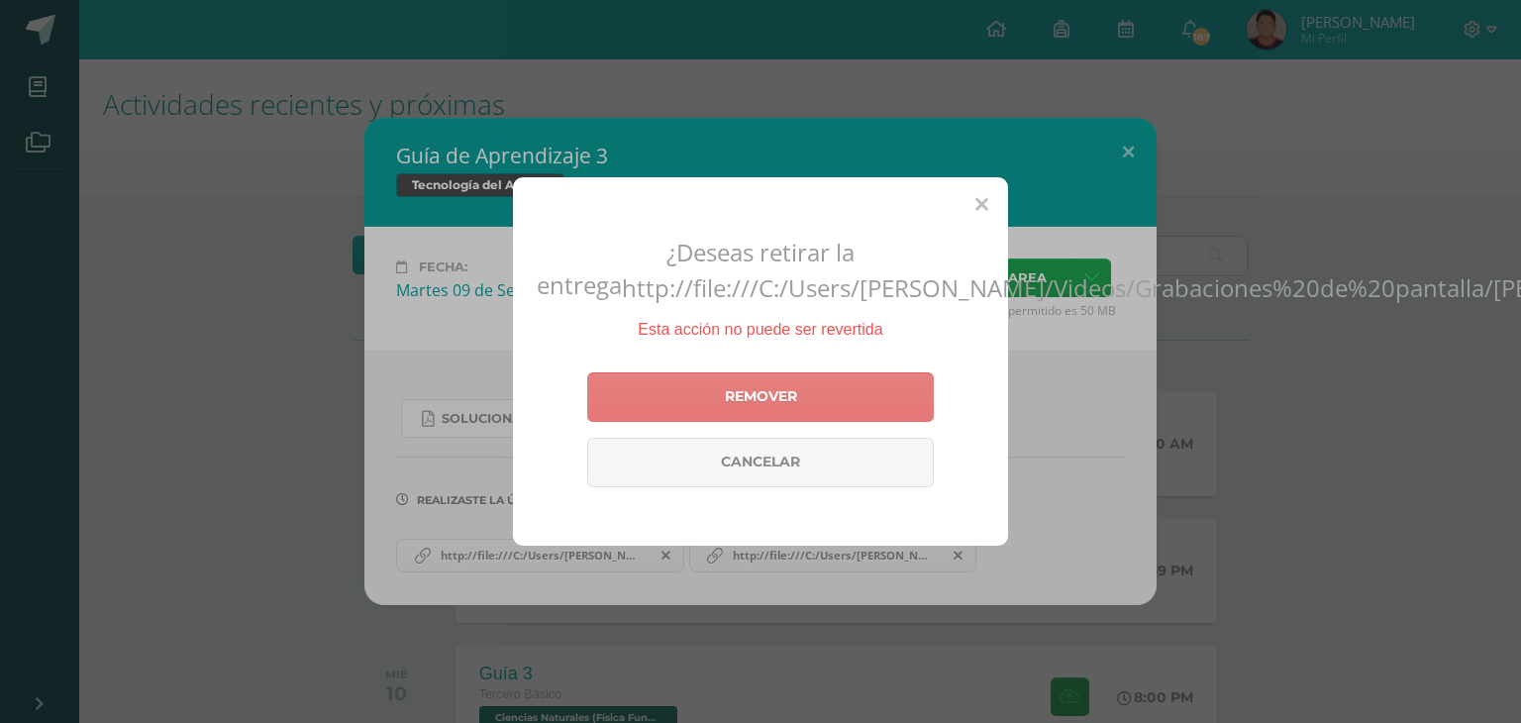
click at [703, 422] on link "Remover" at bounding box center [760, 397] width 347 height 50
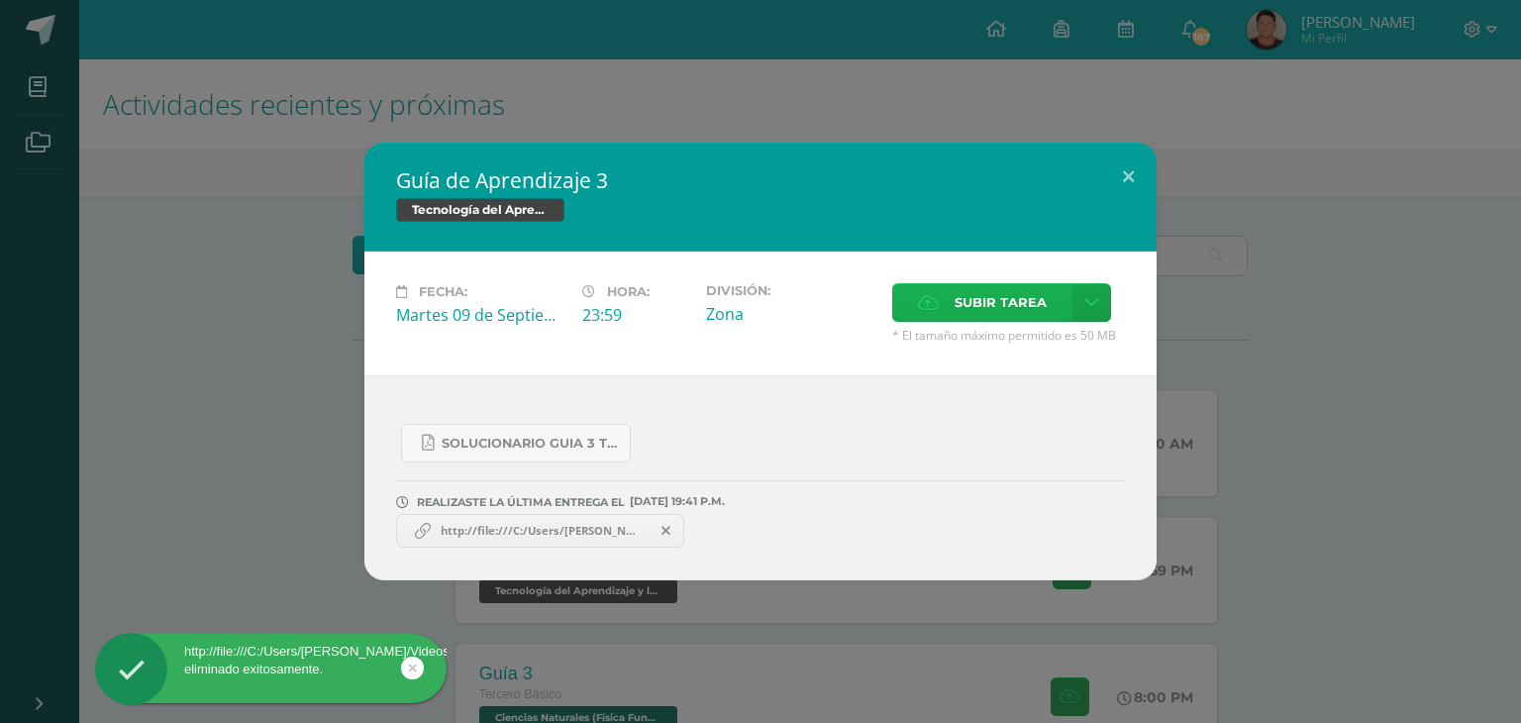
click at [935, 302] on icon at bounding box center [928, 302] width 21 height 13
click at [0, 0] on input "Subir tarea" at bounding box center [0, 0] width 0 height 0
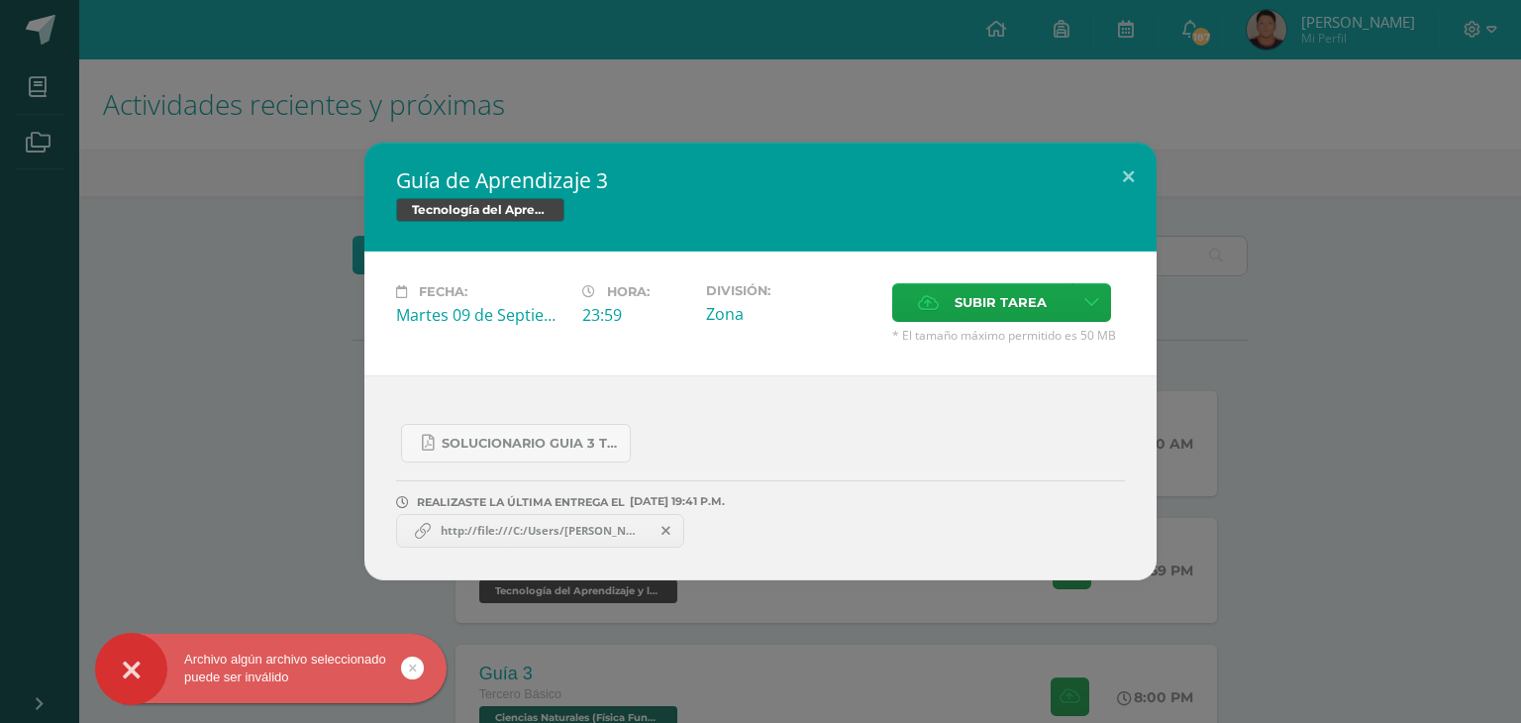
click at [410, 668] on icon at bounding box center [413, 667] width 8 height 23
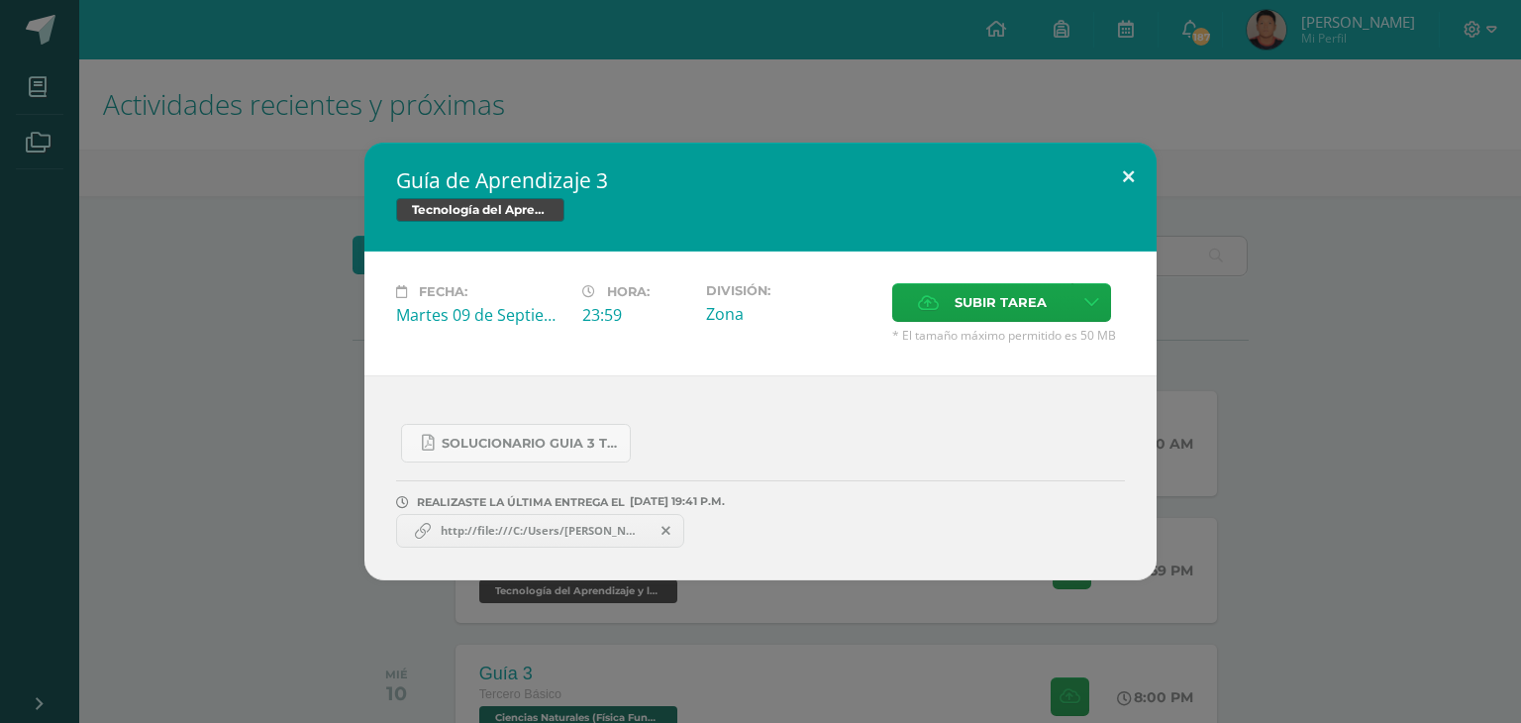
click at [1125, 174] on button at bounding box center [1128, 176] width 56 height 67
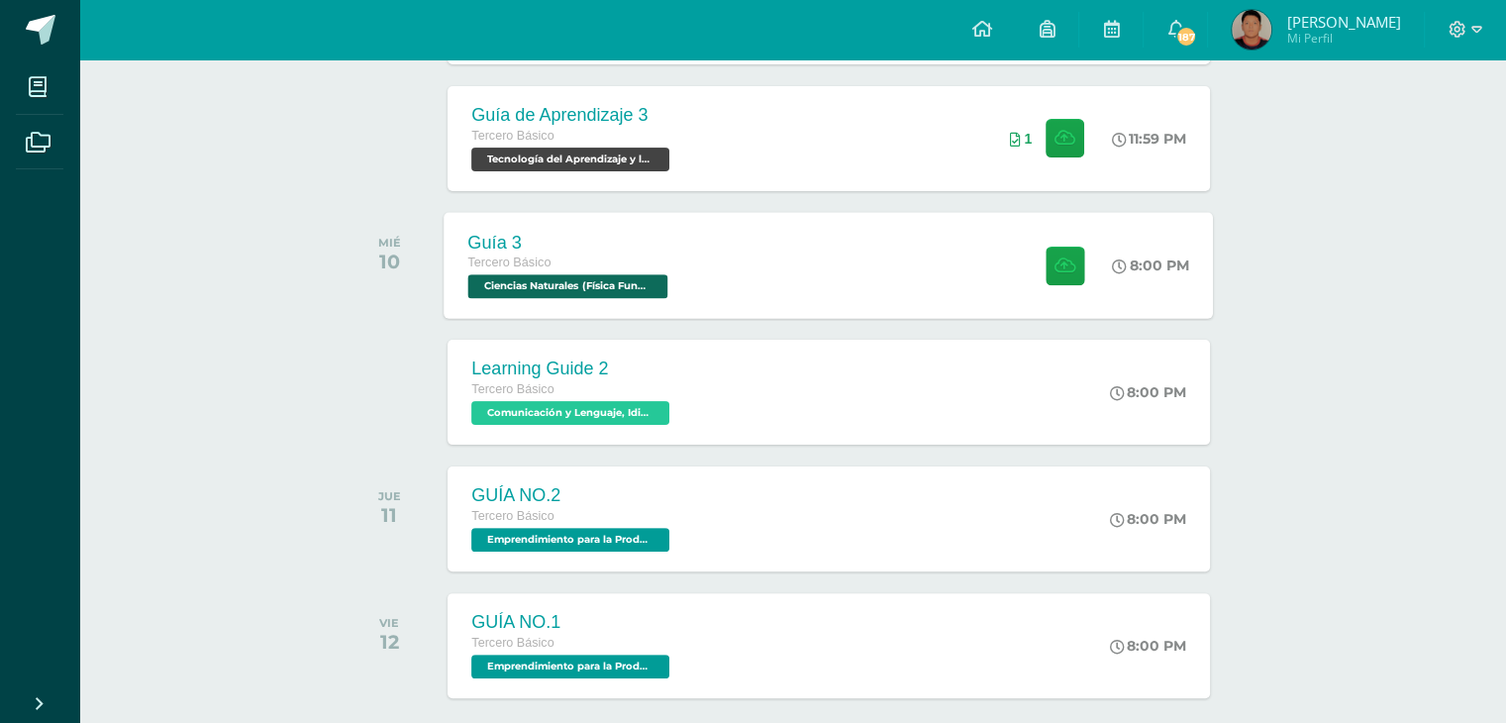
scroll to position [234, 0]
